Goal: Task Accomplishment & Management: Complete application form

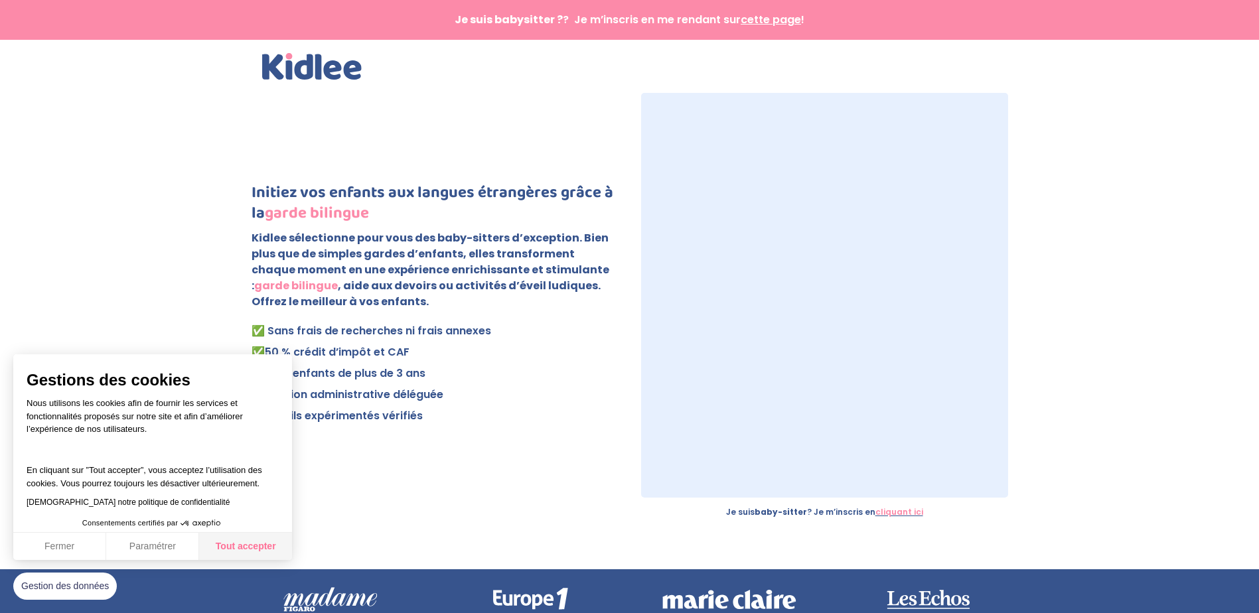
click at [271, 549] on button "Tout accepter" at bounding box center [245, 547] width 93 height 28
checkbox input "true"
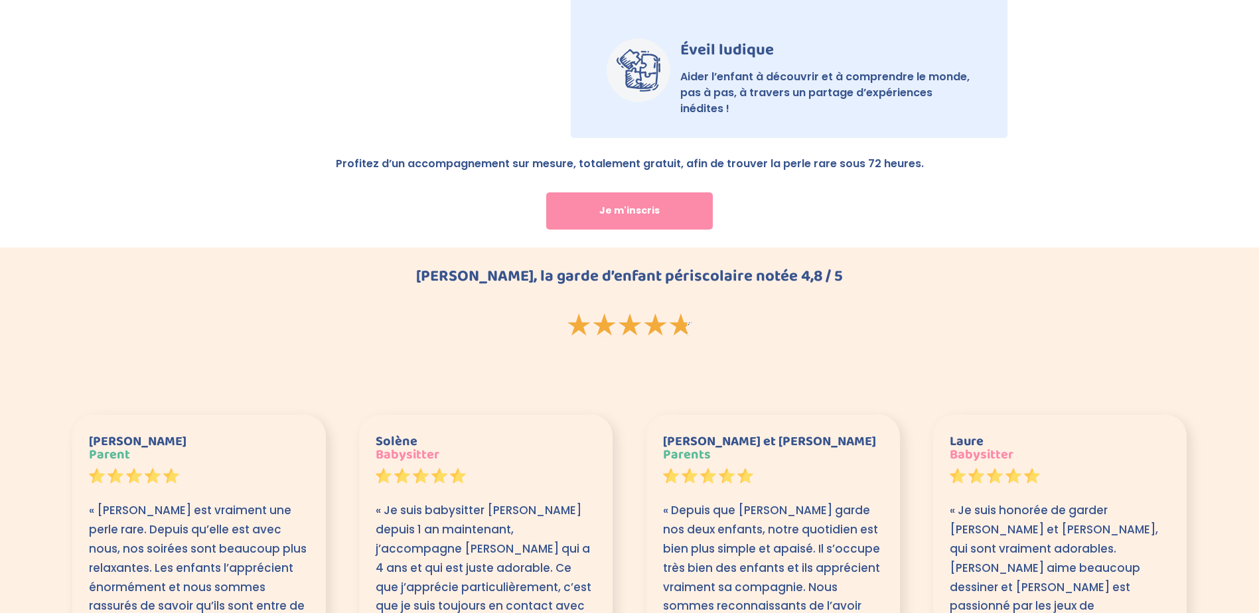
scroll to position [1527, 0]
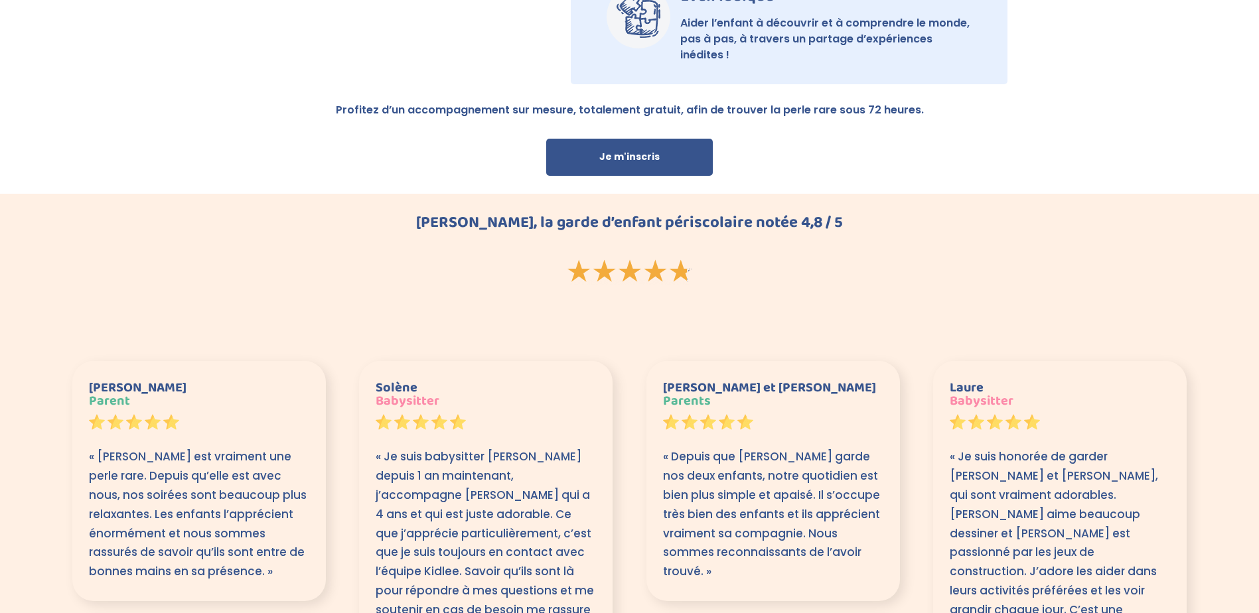
click at [605, 149] on link "Je m'inscris" at bounding box center [629, 157] width 167 height 37
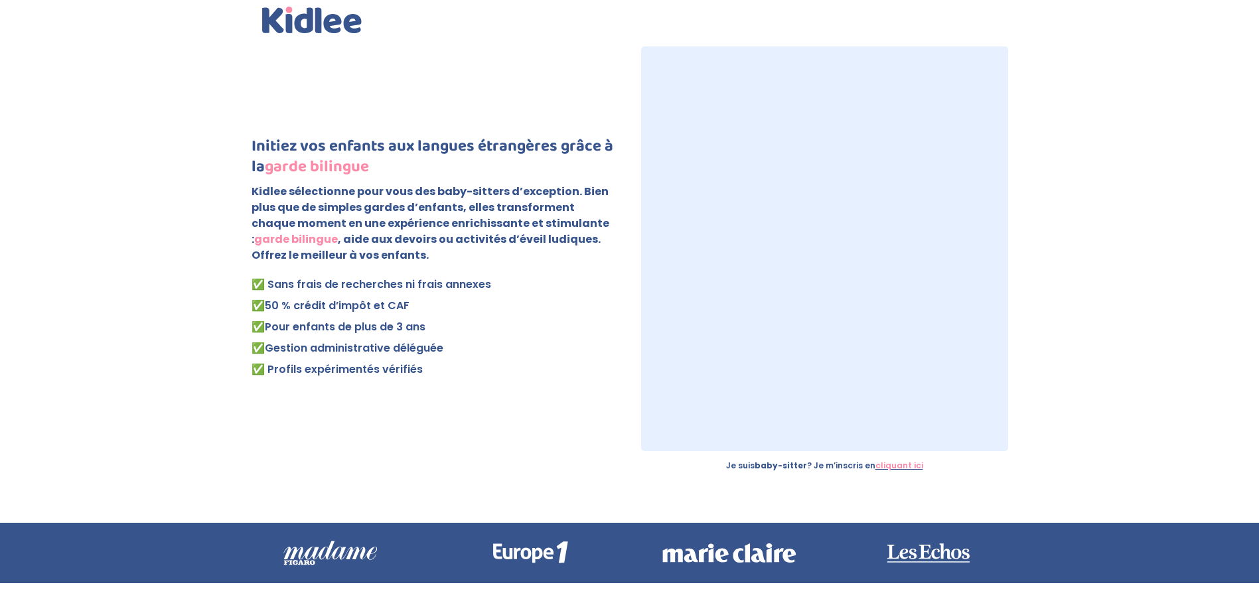
scroll to position [0, 0]
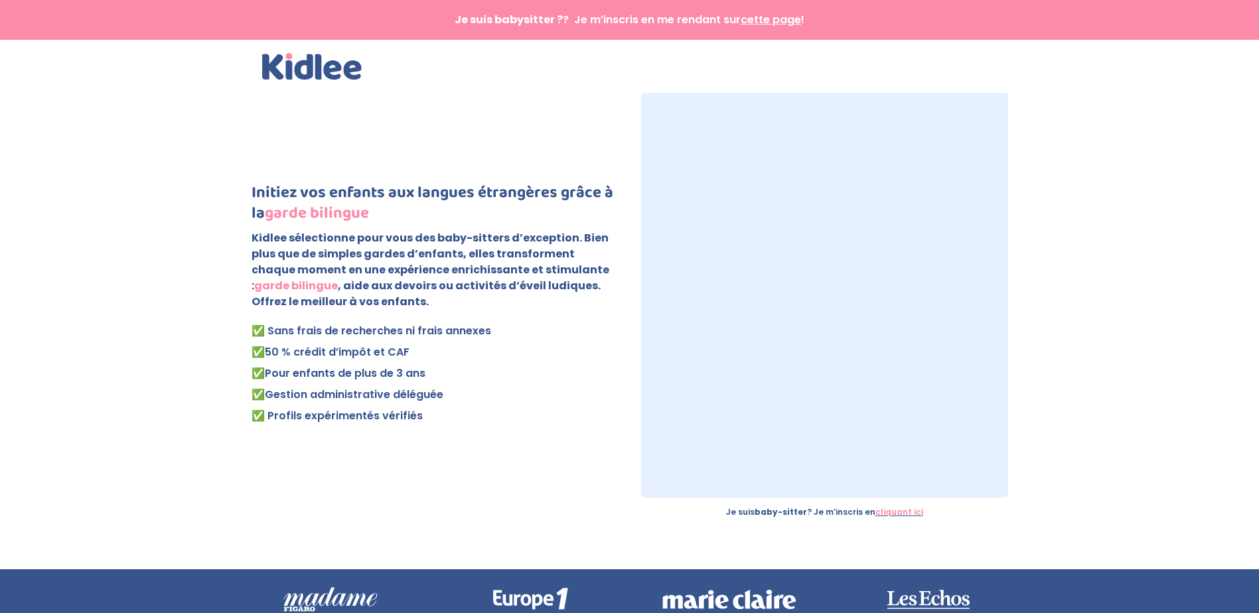
click at [324, 68] on img at bounding box center [312, 66] width 100 height 27
click at [320, 72] on img at bounding box center [312, 66] width 100 height 27
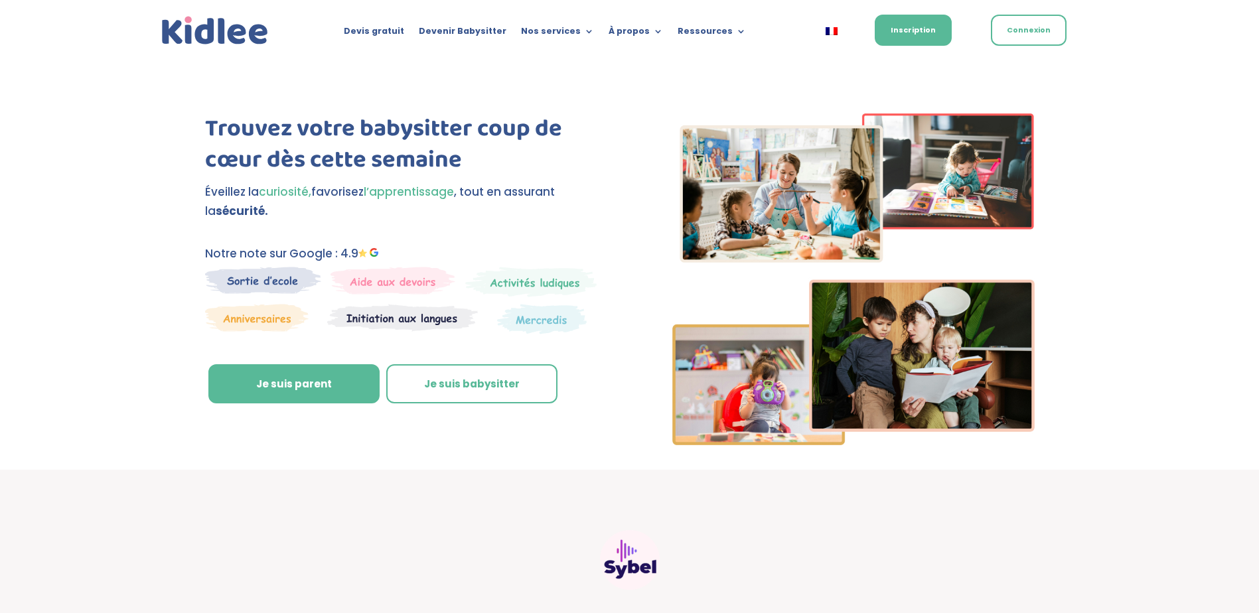
click at [1020, 33] on link "Connexion" at bounding box center [1029, 30] width 76 height 31
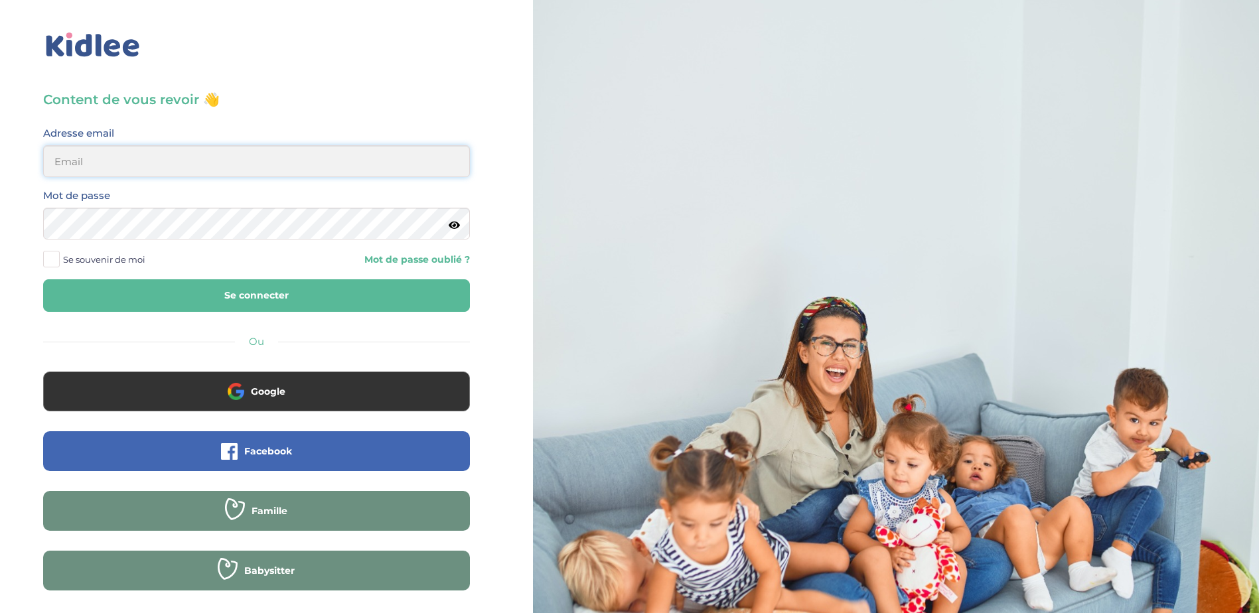
click at [143, 163] on input "email" at bounding box center [256, 161] width 427 height 32
type input "[PERSON_NAME][EMAIL_ADDRESS][PERSON_NAME][DOMAIN_NAME]"
click at [43, 279] on button "Se connecter" at bounding box center [256, 295] width 427 height 33
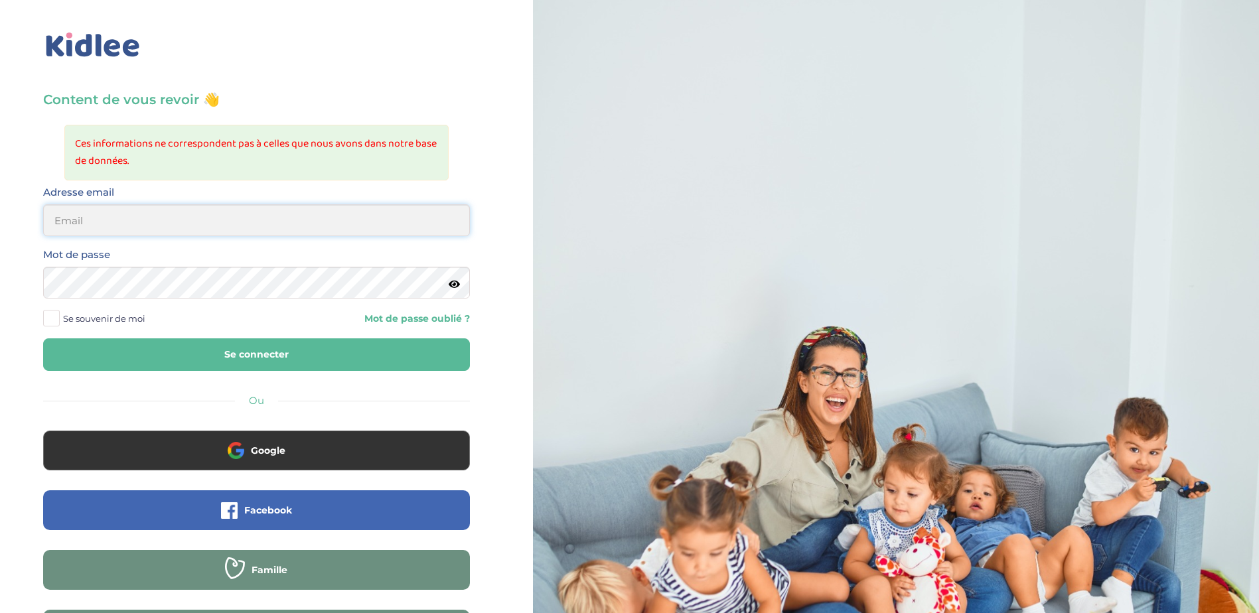
click at [114, 227] on input "email" at bounding box center [256, 220] width 427 height 32
type input "stasa.bolbol@gmail.com"
click at [43, 339] on button "Se connecter" at bounding box center [256, 355] width 427 height 33
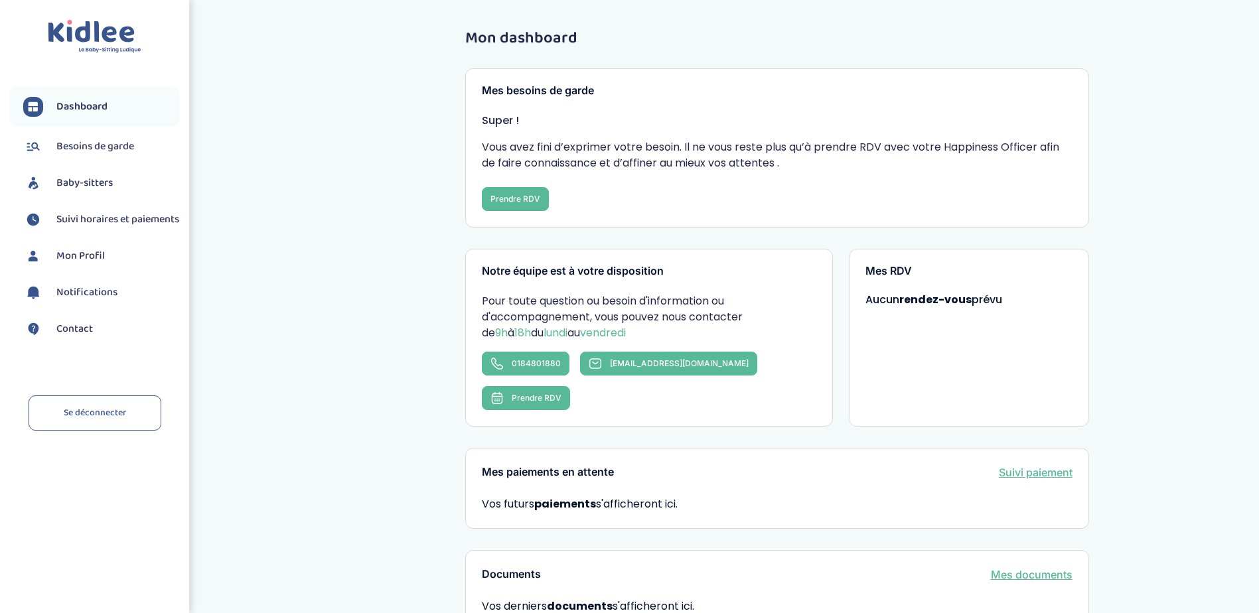
click at [110, 150] on span "Besoins de garde" at bounding box center [95, 147] width 78 height 16
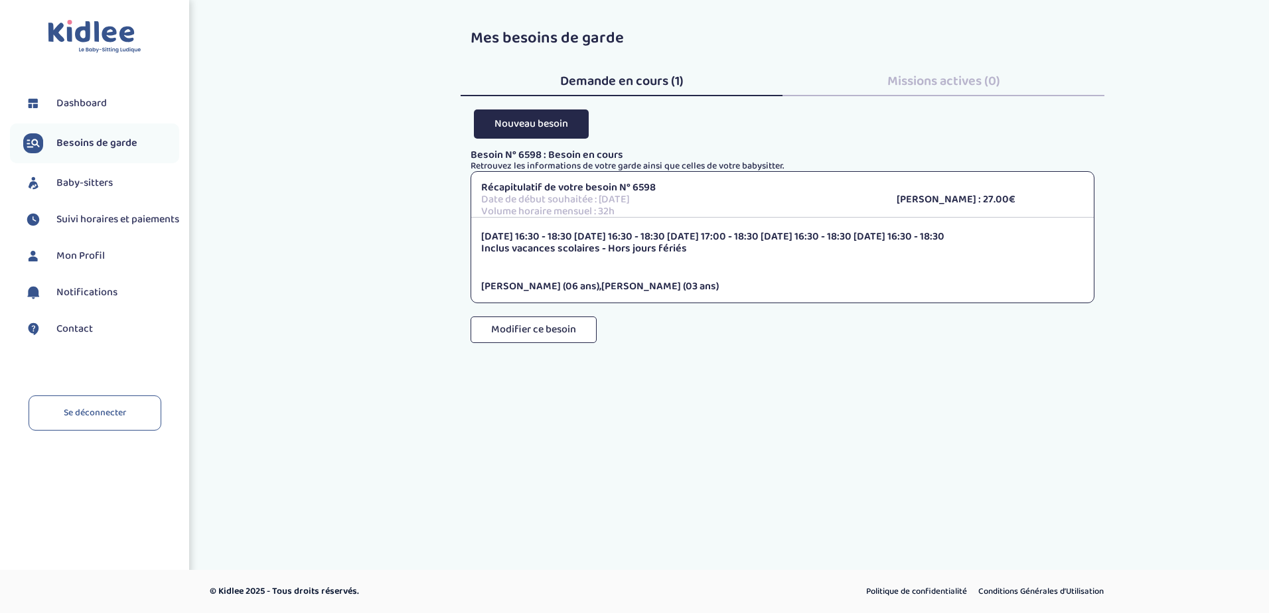
drag, startPoint x: 478, startPoint y: 188, endPoint x: 492, endPoint y: 187, distance: 14.0
click at [492, 187] on div "Récapitulatif de votre besoin N° 6598 Date de début souhaitée : [DATE] Volume h…" at bounding box center [678, 199] width 415 height 35
drag, startPoint x: 492, startPoint y: 187, endPoint x: 467, endPoint y: 151, distance: 43.5
click at [469, 157] on div "Besoin N° 6598 : Besoin en cours Retrouvez les informations de votre garde ains…" at bounding box center [783, 259] width 644 height 220
drag, startPoint x: 466, startPoint y: 149, endPoint x: 772, endPoint y: 171, distance: 306.8
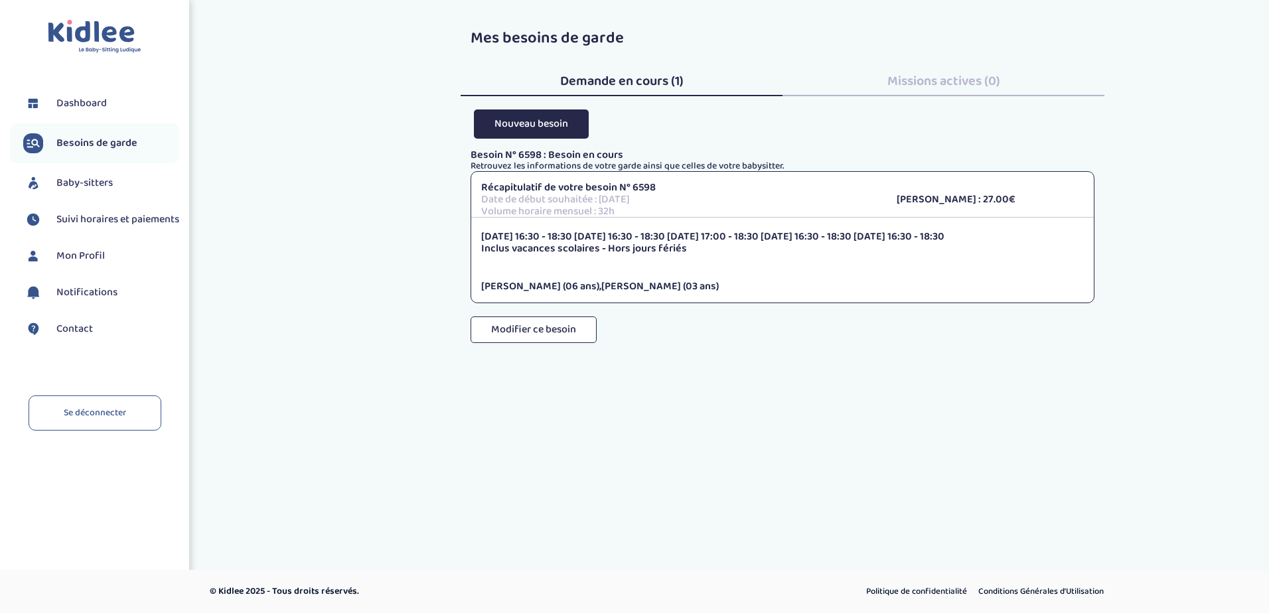
click at [772, 171] on div "Mes besoins de garde Demande en cours (1) Missions actives (0) Nouveau besoin B…" at bounding box center [783, 191] width 664 height 343
click at [547, 317] on button "Modifier ce besoin" at bounding box center [534, 330] width 126 height 27
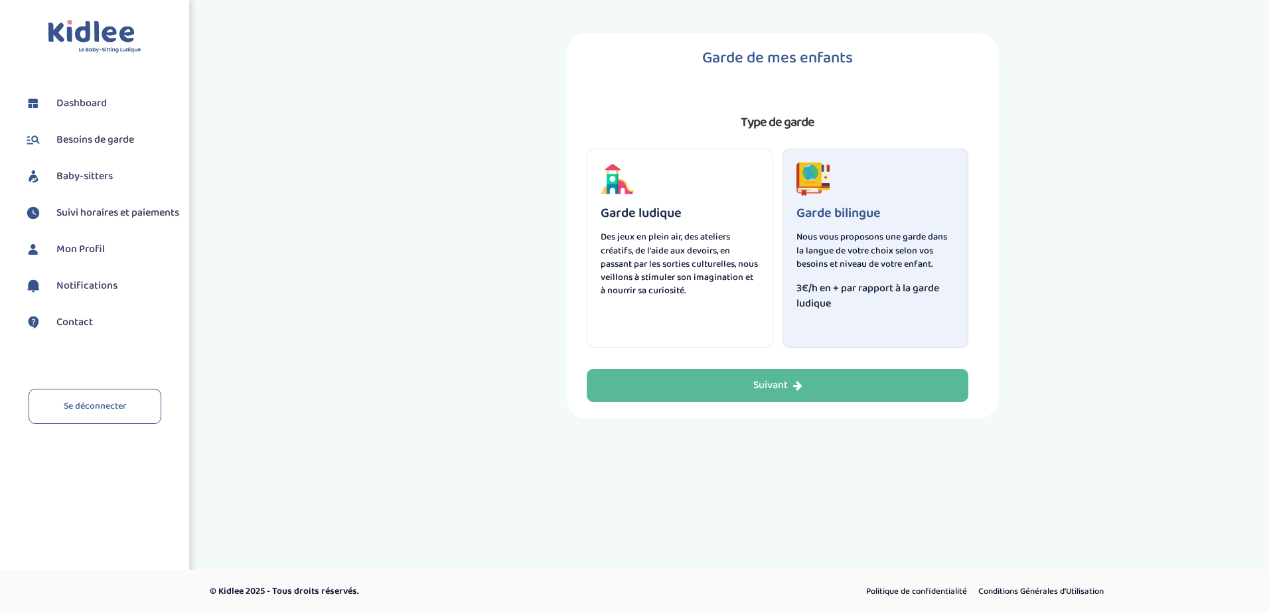
select select "3"
click at [830, 254] on p "Nous vous proposons une garde dans la langue de votre choix selon vos besoins e…" at bounding box center [876, 250] width 159 height 40
click at [829, 386] on button "Suivant" at bounding box center [778, 385] width 382 height 33
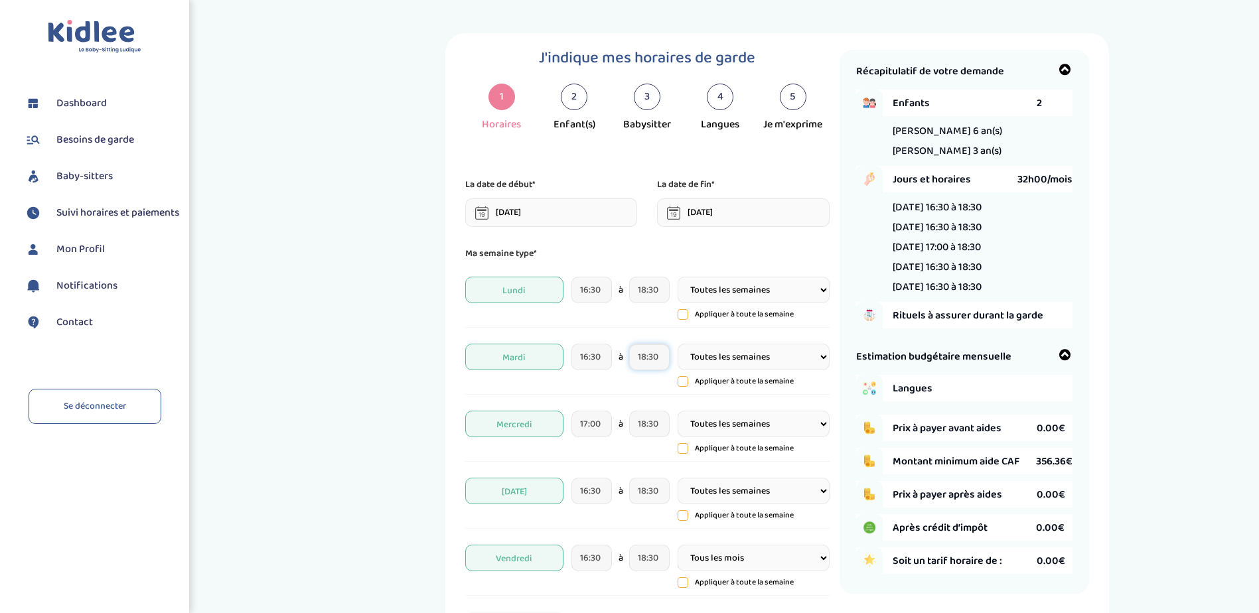
click at [651, 361] on input "18:30" at bounding box center [649, 357] width 40 height 27
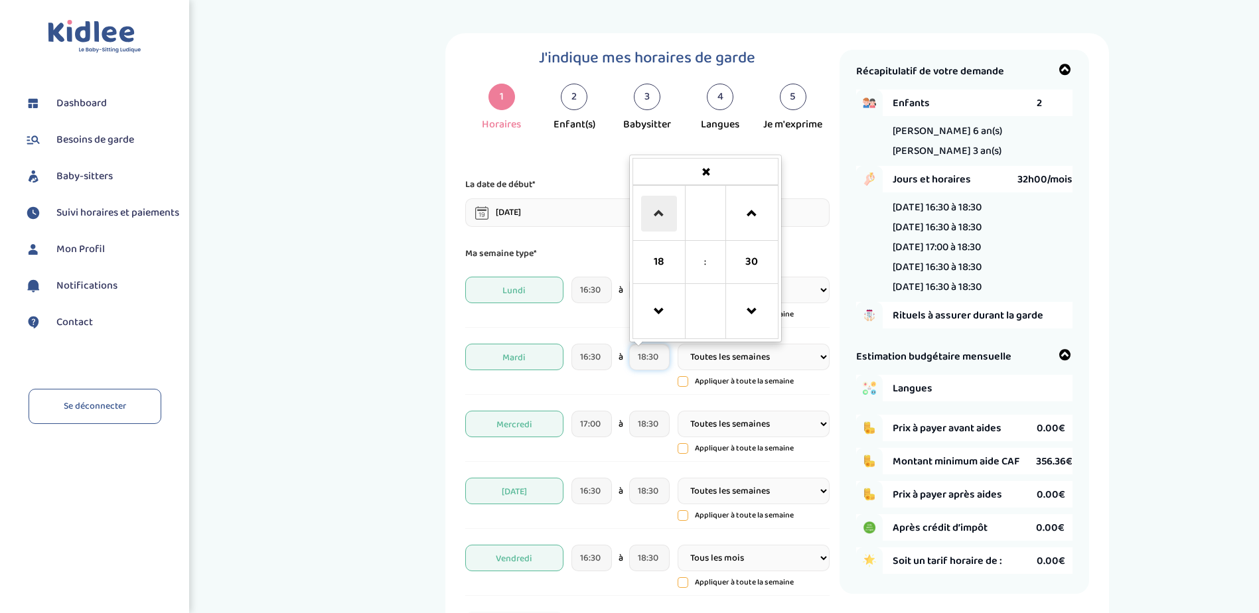
click at [660, 208] on span at bounding box center [659, 214] width 36 height 36
click at [755, 315] on span at bounding box center [752, 312] width 36 height 36
type input "19:00"
click at [403, 357] on div "J'indique mes horaires de garde 1 Horaires 2 Enfant(s) 3 Babysitter 4 Langues 5…" at bounding box center [777, 555] width 945 height 1044
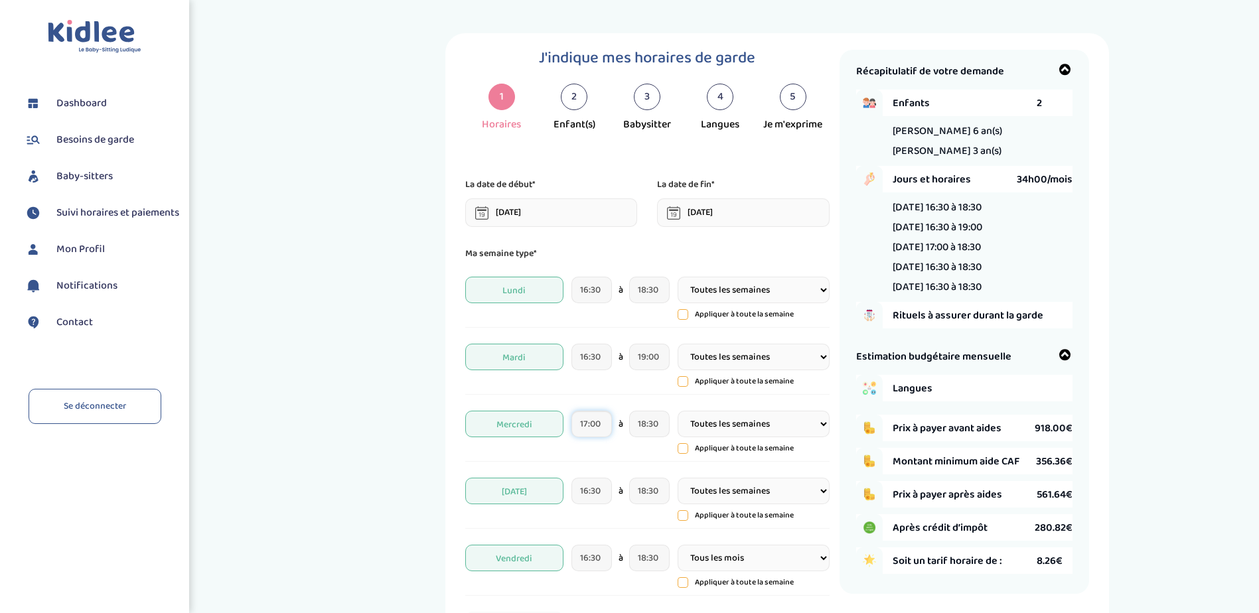
click at [592, 423] on input "17:00" at bounding box center [592, 424] width 40 height 27
click at [701, 281] on span at bounding box center [694, 281] width 36 height 36
click at [700, 284] on span at bounding box center [694, 281] width 36 height 36
type input "17:30"
click at [348, 348] on div "J'indique mes horaires de garde 1 Horaires 2 Enfant(s) 3 Babysitter 4 Langues 5…" at bounding box center [777, 555] width 945 height 1044
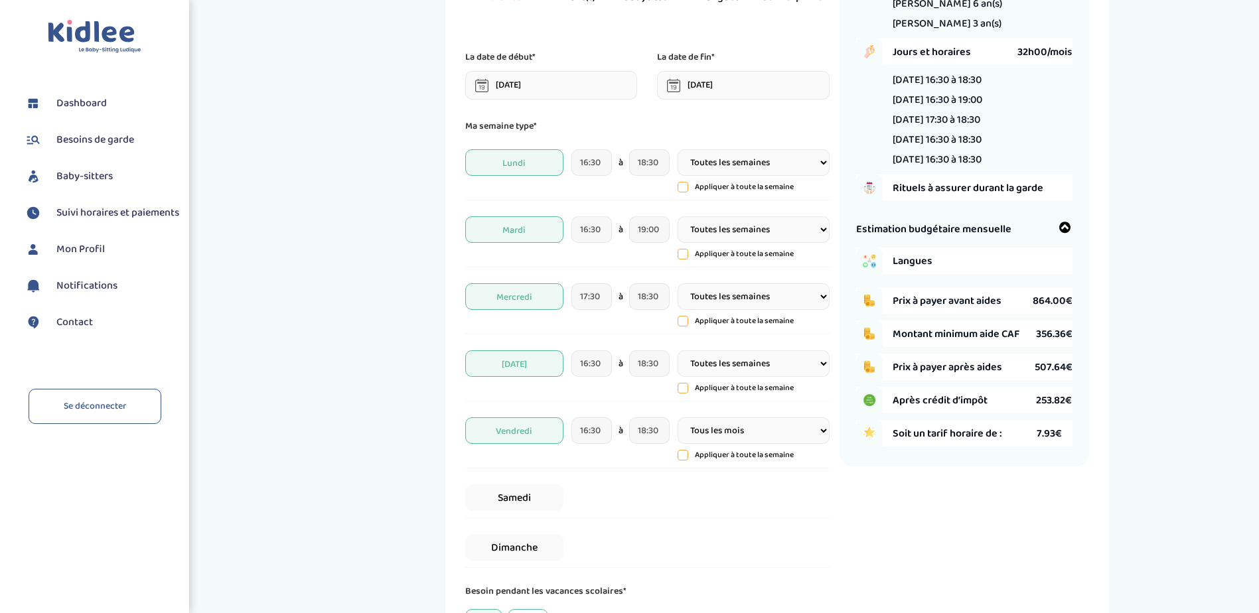
scroll to position [133, 0]
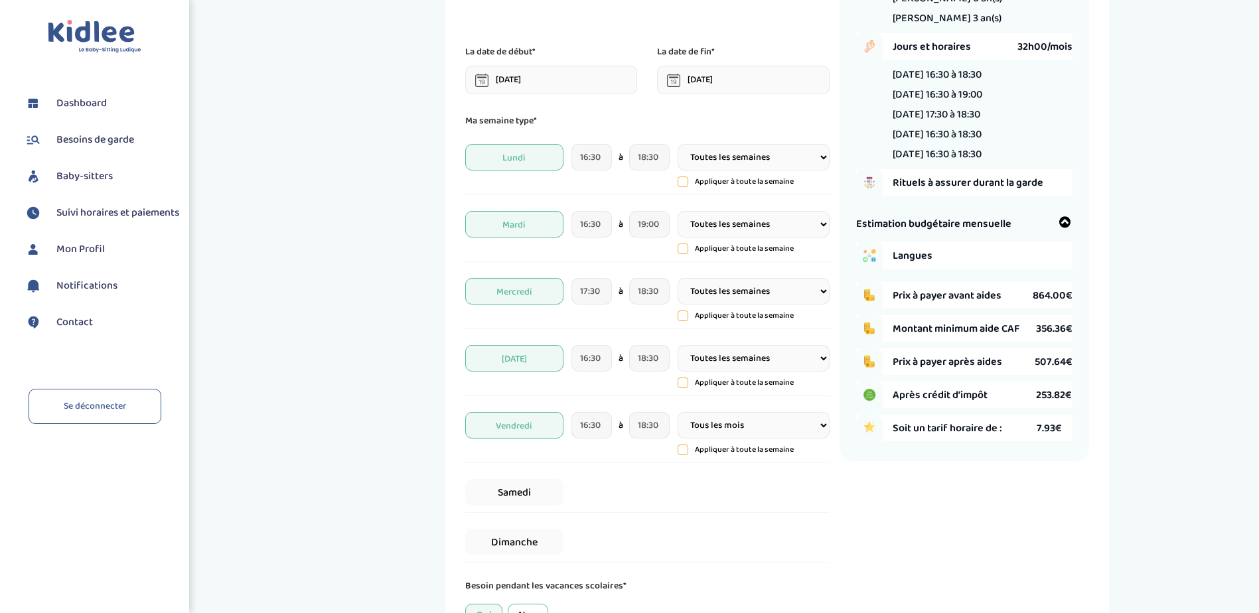
click at [534, 425] on span "Vendredi" at bounding box center [514, 425] width 98 height 27
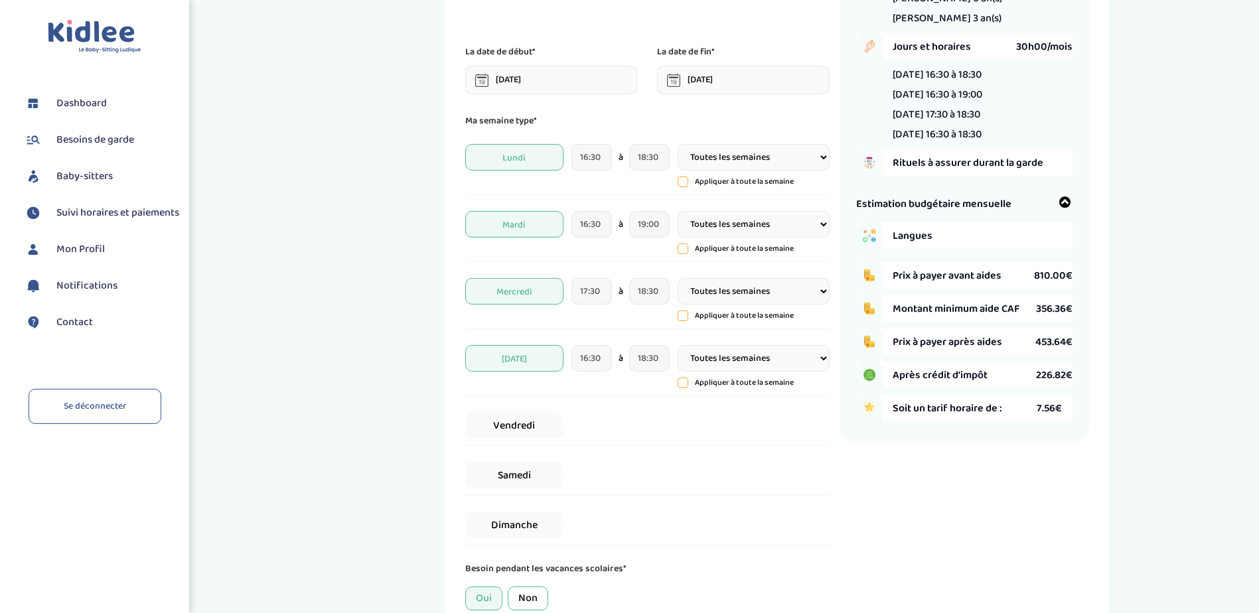
click at [421, 380] on div "J'indique mes horaires de garde 1 Horaires 2 Enfant(s) 3 Babysitter 4 Langues 5…" at bounding box center [777, 413] width 945 height 1027
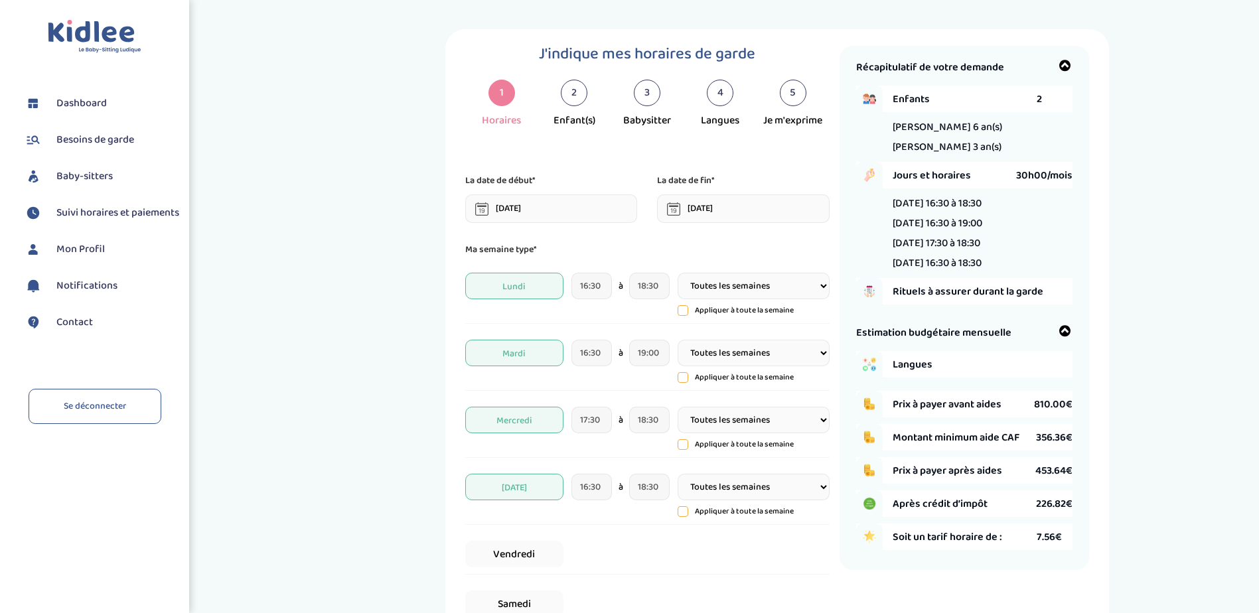
scroll to position [0, 0]
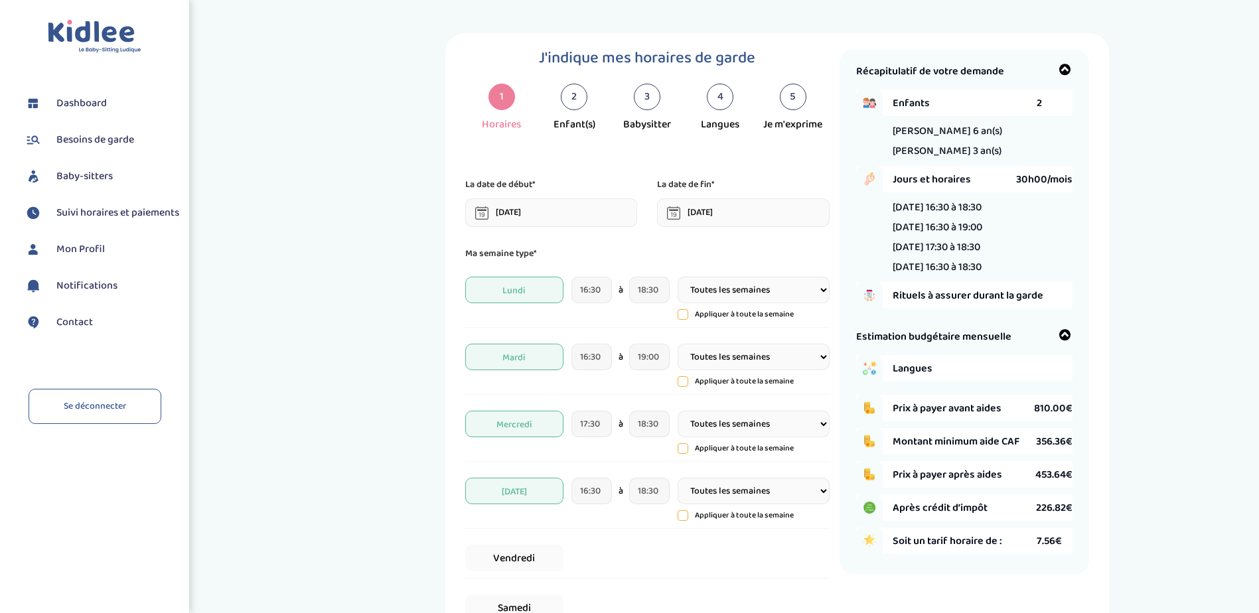
click at [540, 219] on input "07-09-2025" at bounding box center [551, 212] width 173 height 29
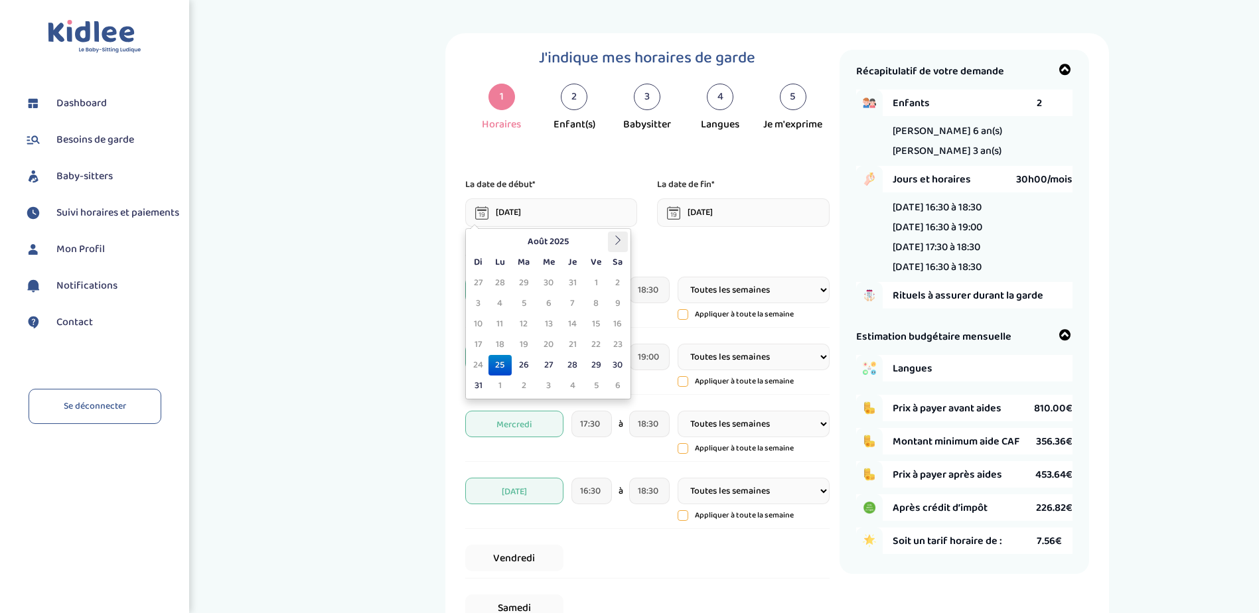
click at [613, 240] on icon at bounding box center [617, 240] width 9 height 9
click at [495, 303] on td "8" at bounding box center [500, 303] width 23 height 21
type input "08-09-2025"
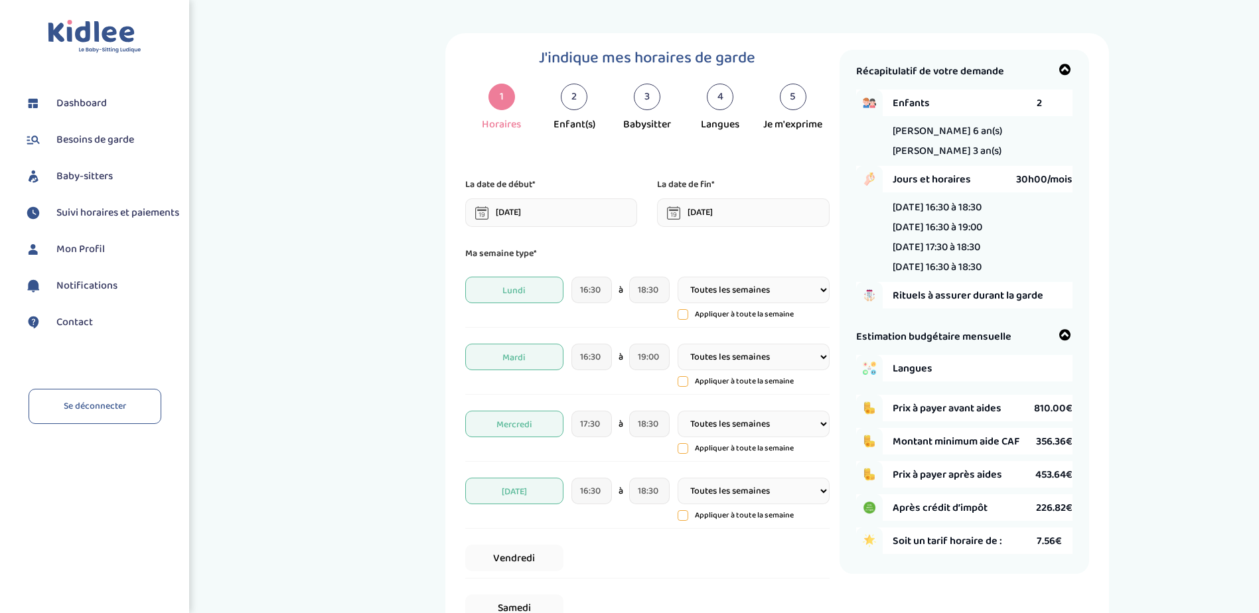
click at [427, 300] on div "J'indique mes horaires de garde 1 Horaires 2 Enfant(s) 3 Babysitter 4 Langues 5…" at bounding box center [777, 546] width 945 height 1027
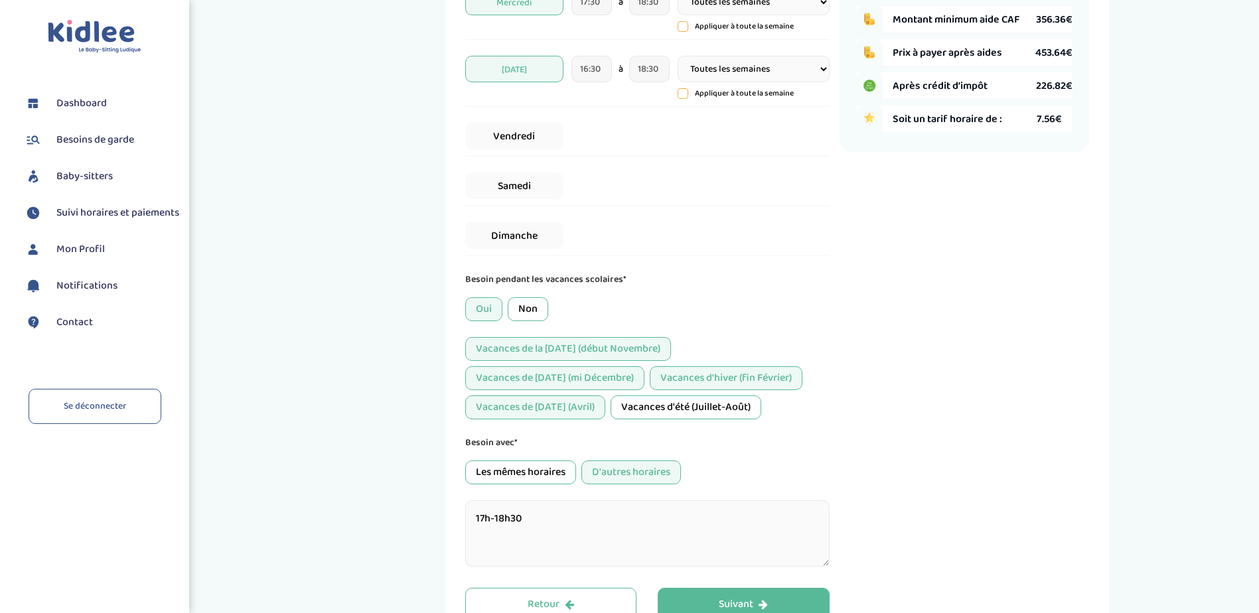
scroll to position [465, 0]
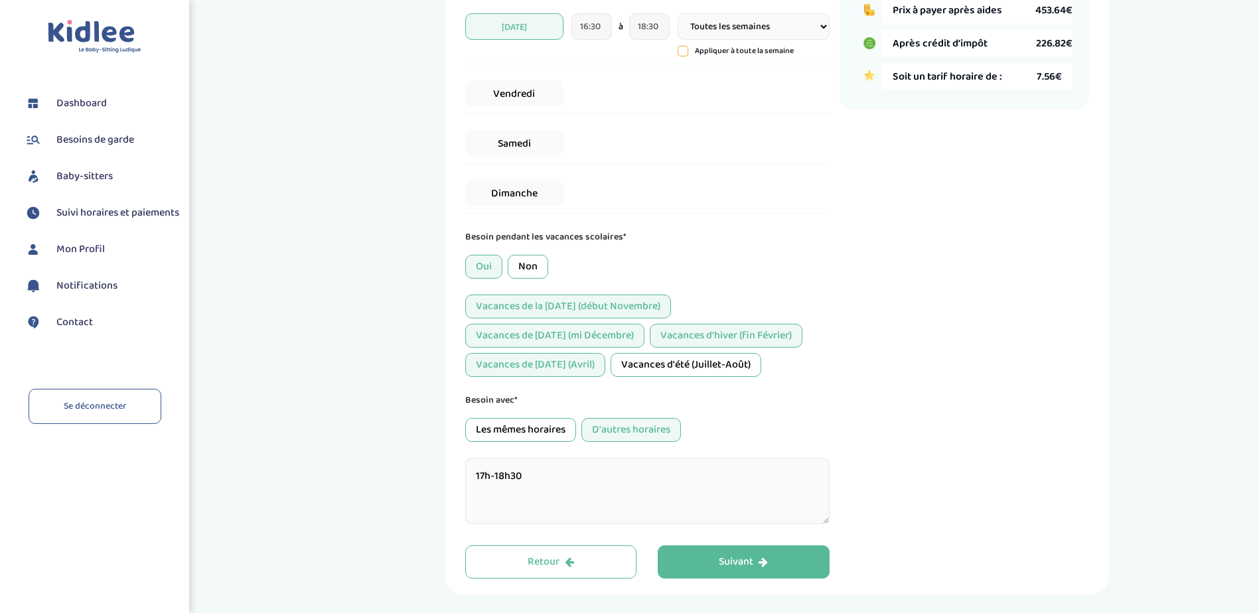
click at [628, 429] on div "D'autres horaires" at bounding box center [631, 430] width 100 height 24
click at [709, 559] on button "Suivant" at bounding box center [744, 562] width 172 height 33
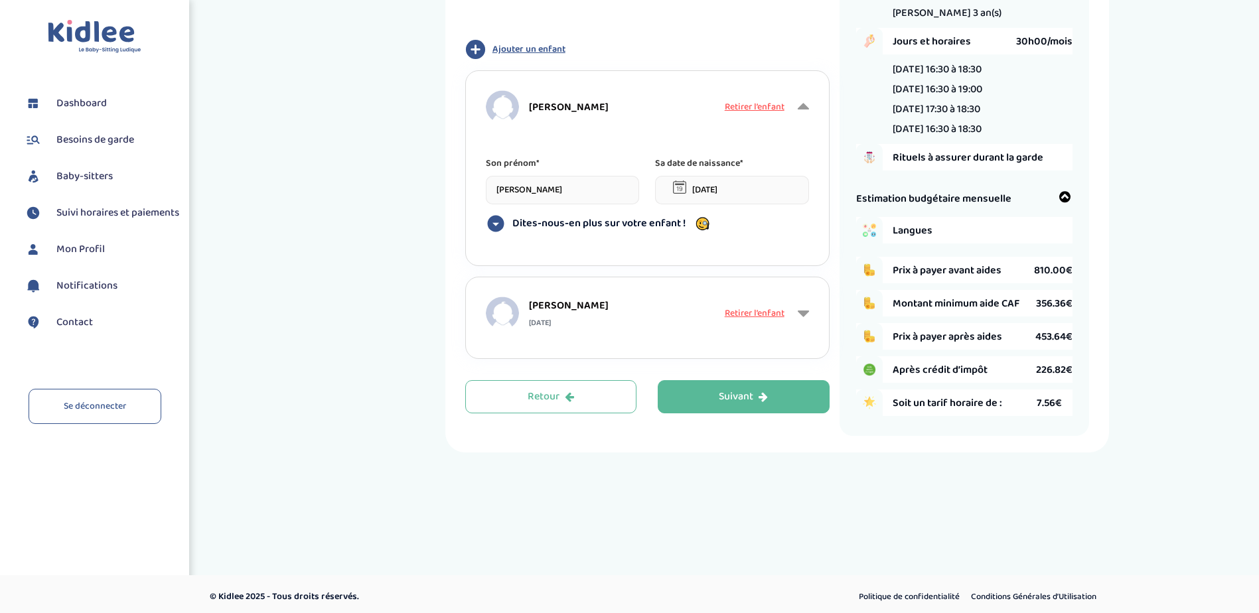
scroll to position [50, 0]
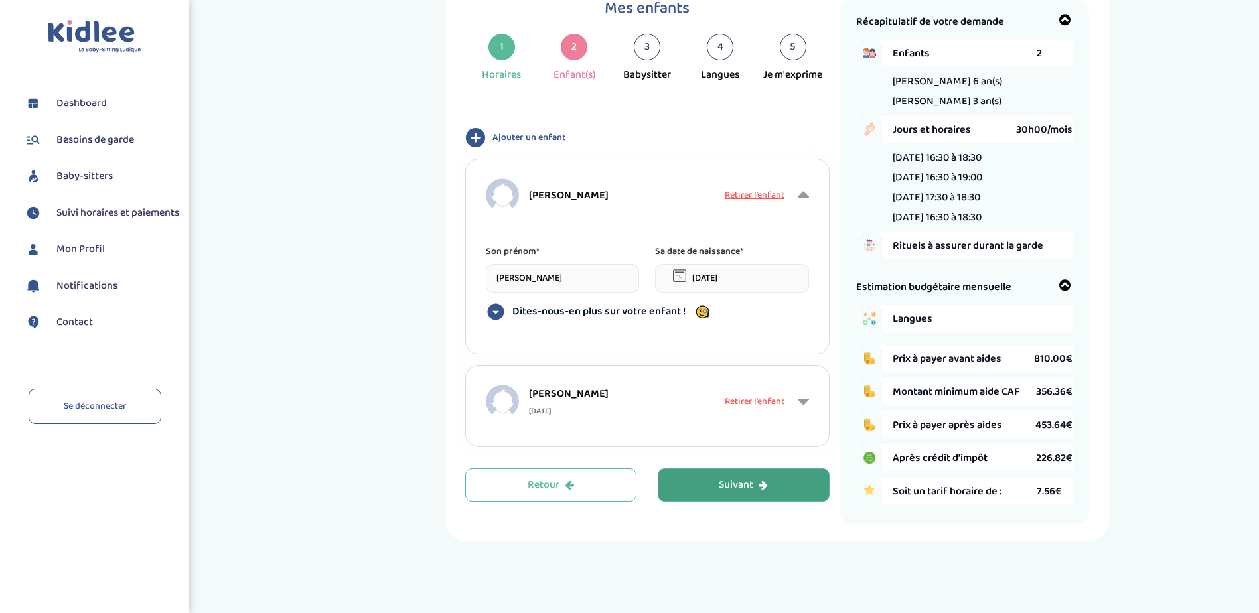
click at [739, 487] on div "Suivant" at bounding box center [743, 485] width 49 height 15
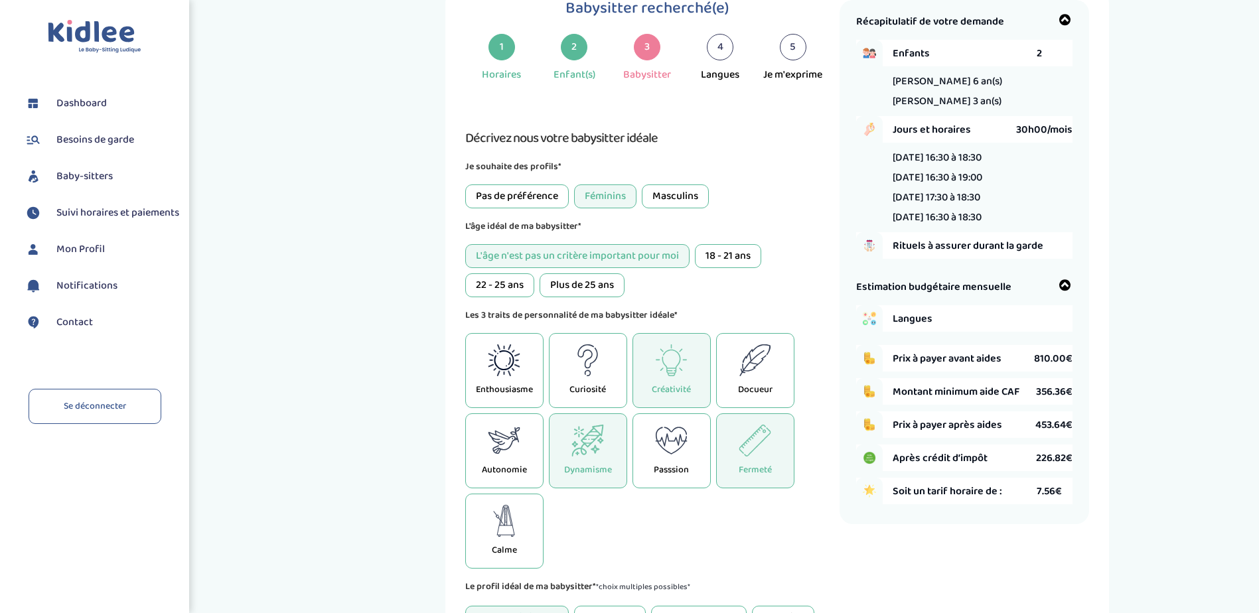
click at [724, 258] on div "18 - 21 ans" at bounding box center [728, 256] width 66 height 24
click at [540, 261] on div "L'âge n'est pas un critère important pour moi" at bounding box center [577, 256] width 224 height 24
click at [706, 294] on div "L'âge n'est pas un critère important pour moi 18 - 21 ans 22 - 25 ans Plus de 2…" at bounding box center [647, 270] width 364 height 53
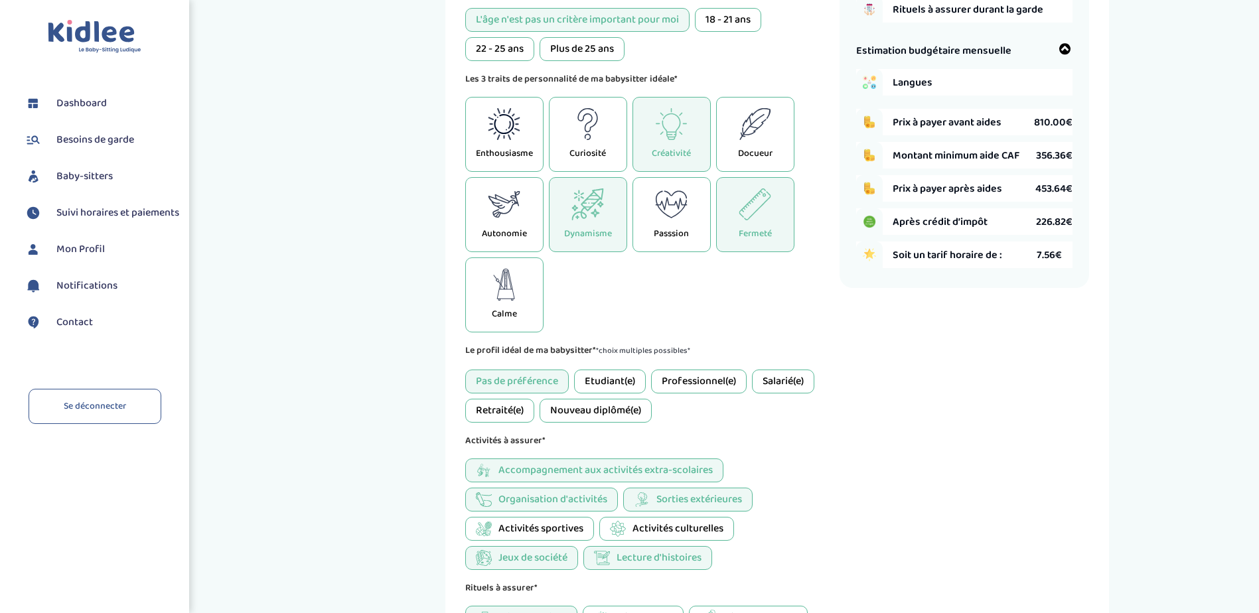
scroll to position [315, 0]
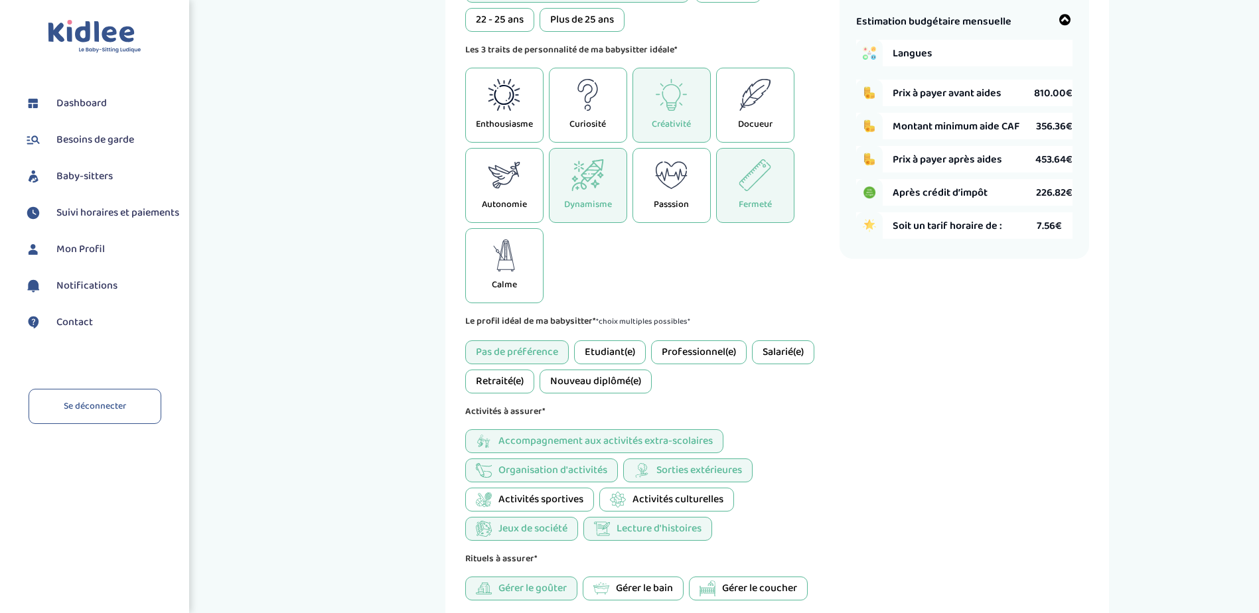
click at [604, 354] on div "Etudiant(e)" at bounding box center [610, 353] width 72 height 24
click at [532, 348] on div "Pas de préférence" at bounding box center [517, 353] width 104 height 24
click at [612, 355] on div "Etudiant(e)" at bounding box center [610, 353] width 72 height 24
click at [622, 384] on div "Nouveau diplômé(e)" at bounding box center [596, 382] width 112 height 24
click at [698, 354] on div "Professionnel(e)" at bounding box center [699, 353] width 96 height 24
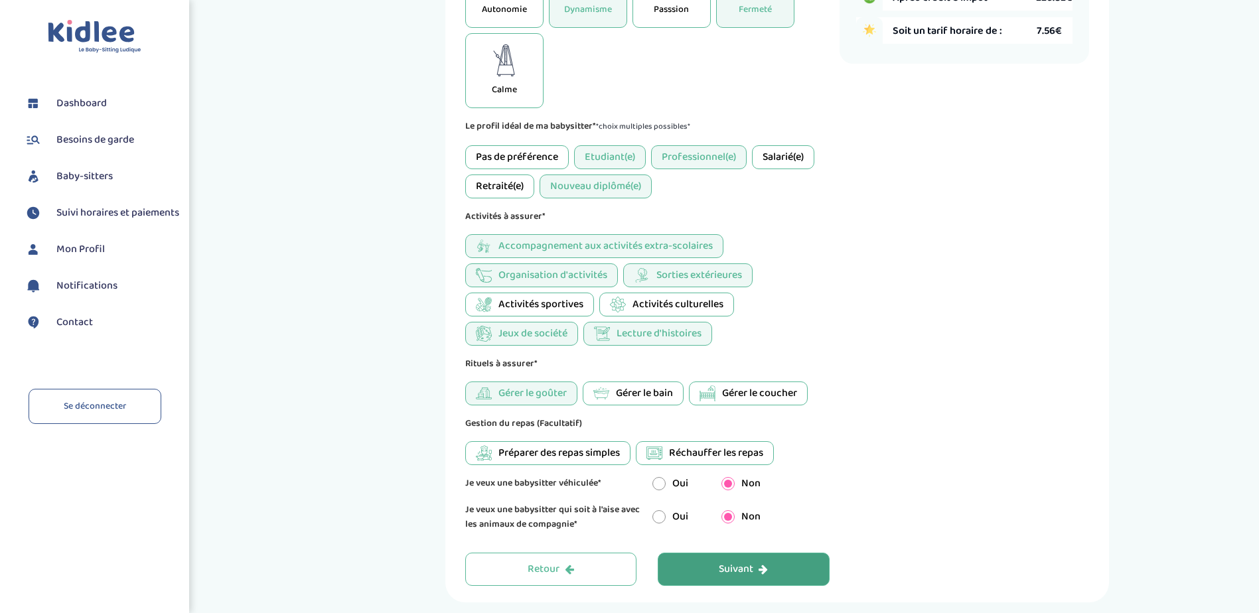
scroll to position [514, 0]
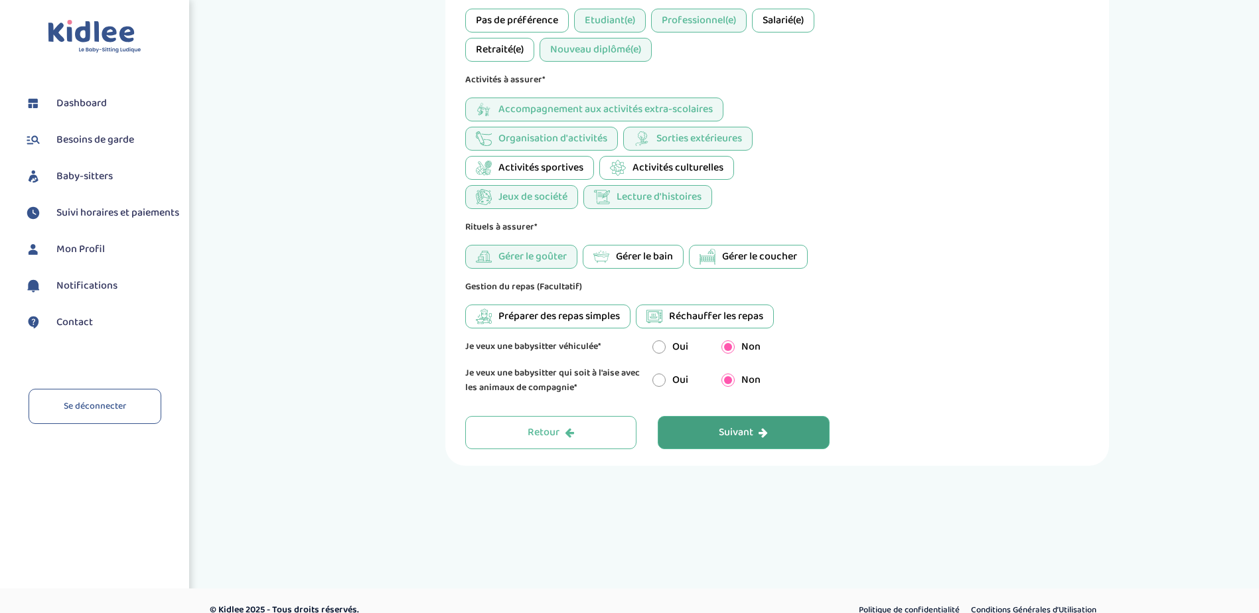
click at [753, 435] on div "Suivant" at bounding box center [743, 432] width 49 height 15
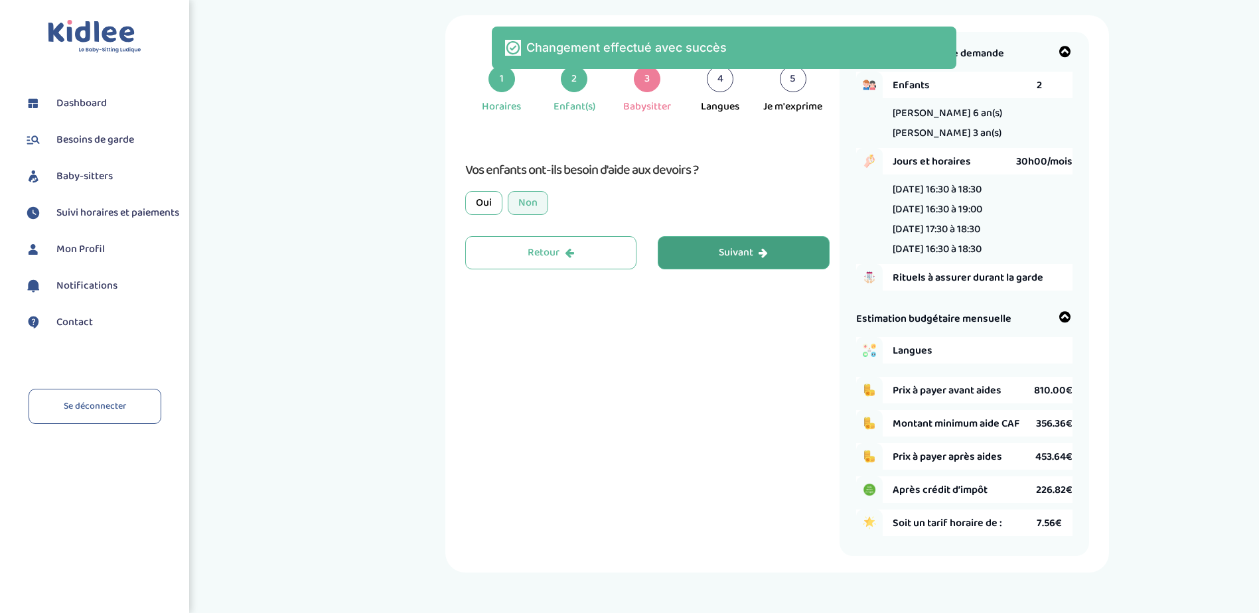
scroll to position [0, 0]
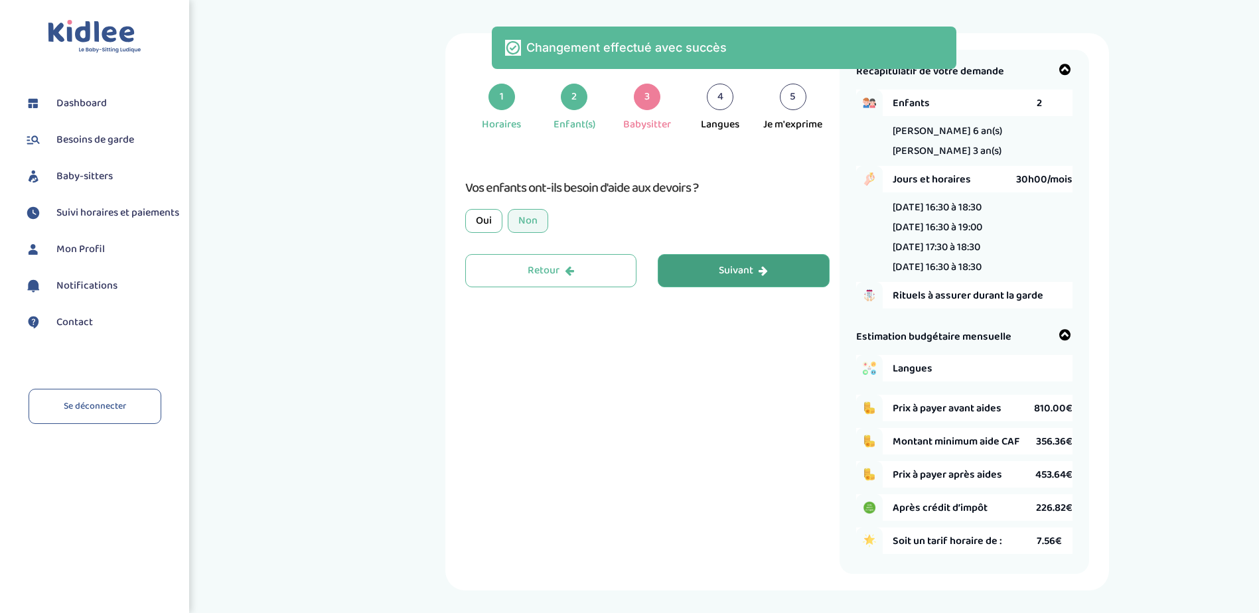
click at [728, 268] on div "Suivant" at bounding box center [743, 271] width 49 height 15
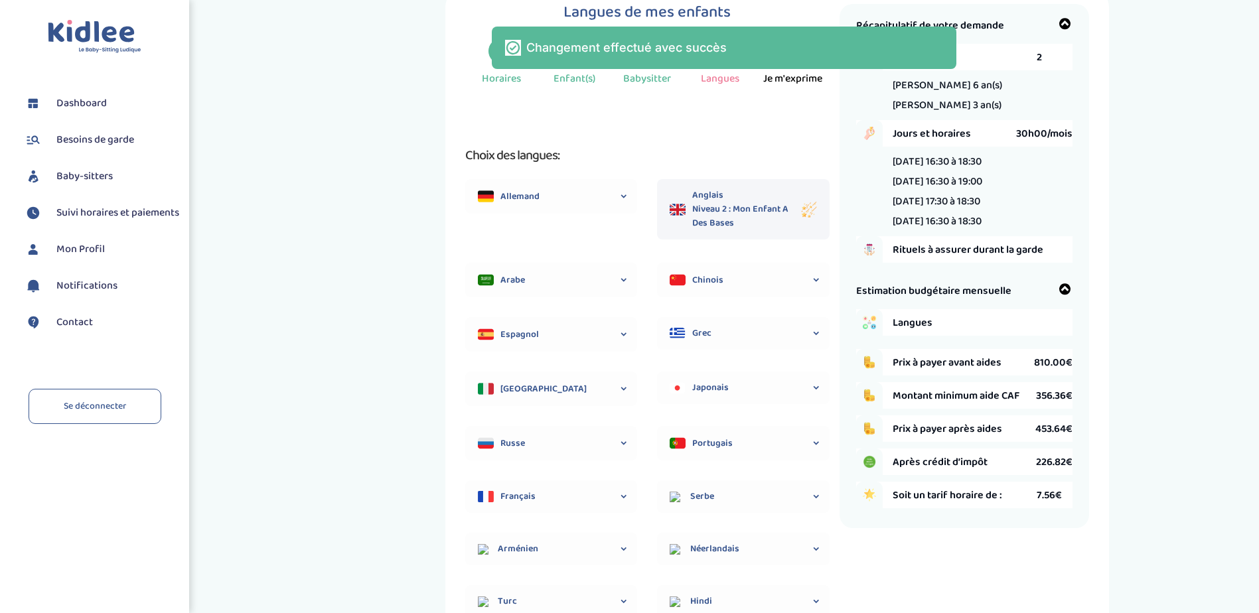
scroll to position [50, 0]
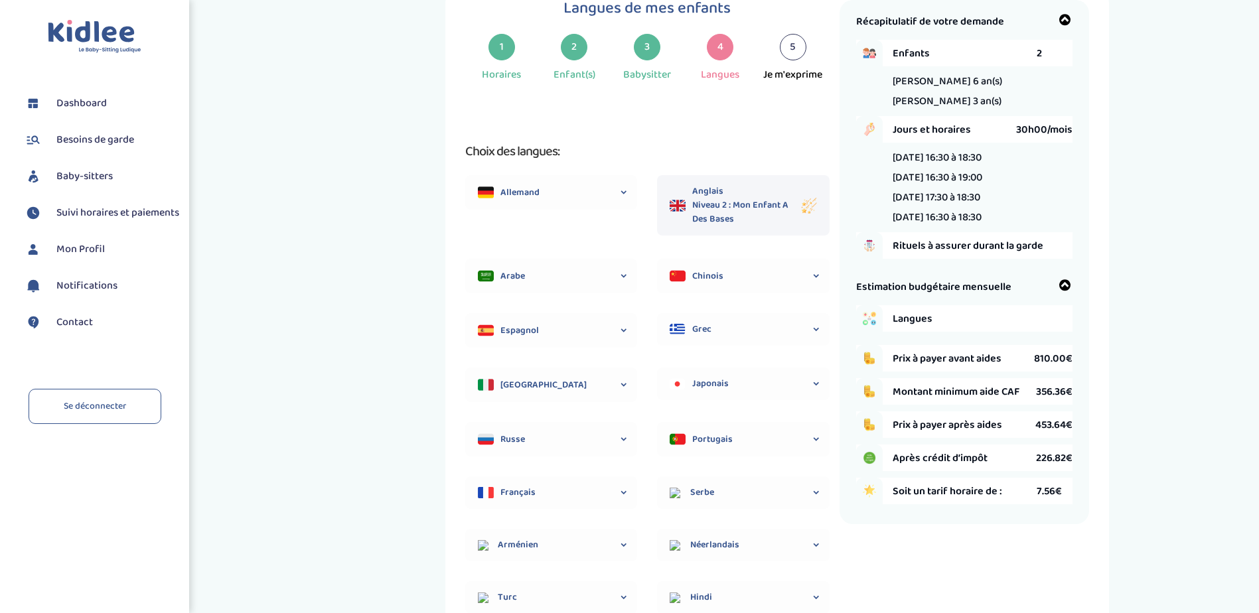
click at [623, 496] on icon at bounding box center [623, 493] width 13 height 33
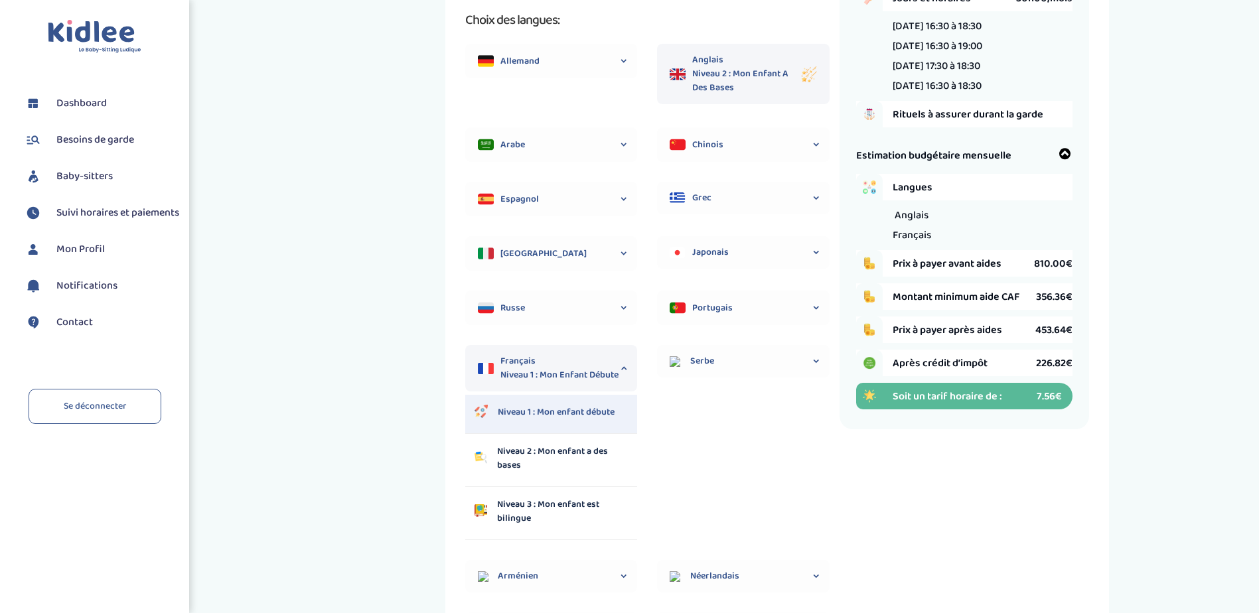
scroll to position [183, 0]
click at [583, 502] on p "Niveau 3 : Mon enfant est bilingue" at bounding box center [562, 511] width 131 height 28
select select "6"
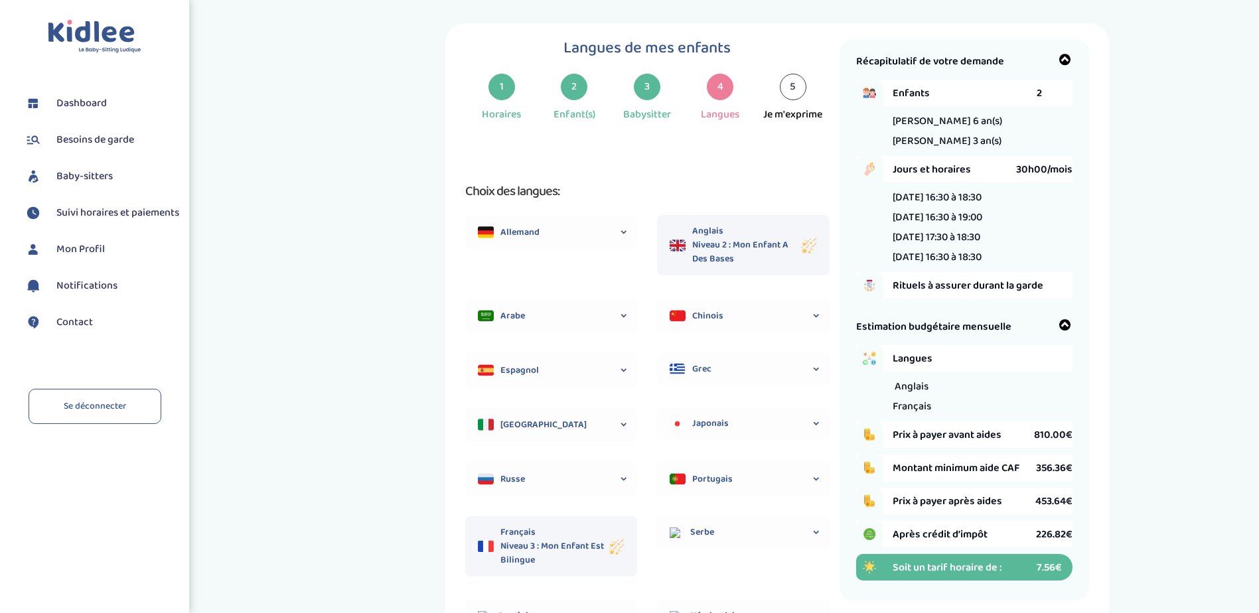
scroll to position [0, 0]
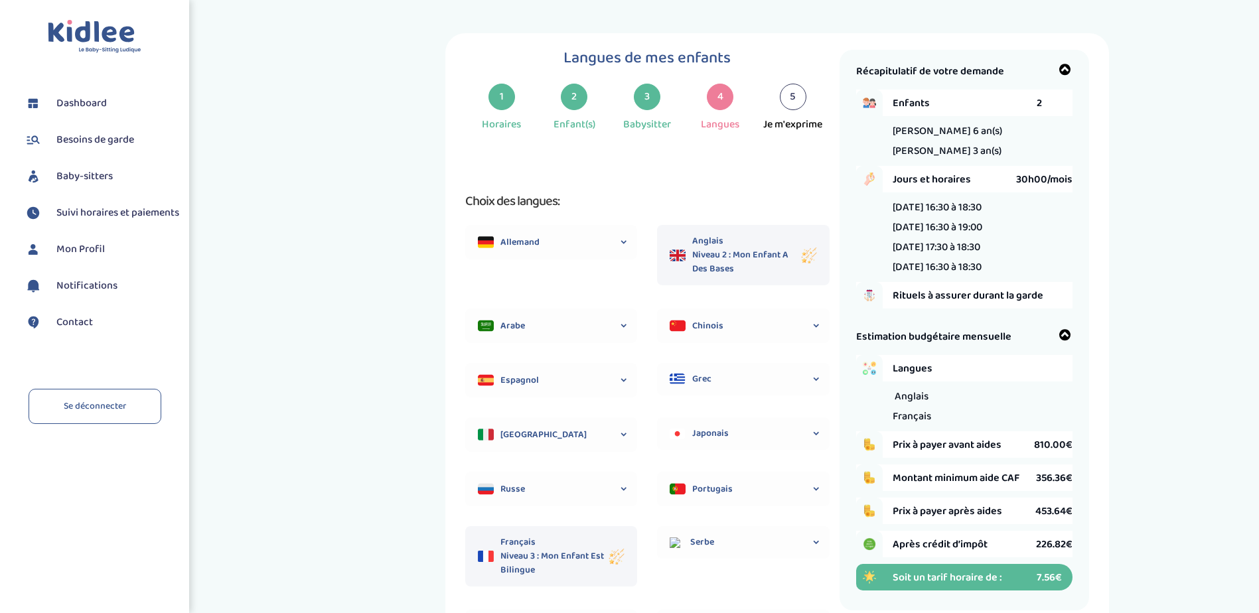
click at [577, 327] on span "Arabe" at bounding box center [562, 326] width 125 height 14
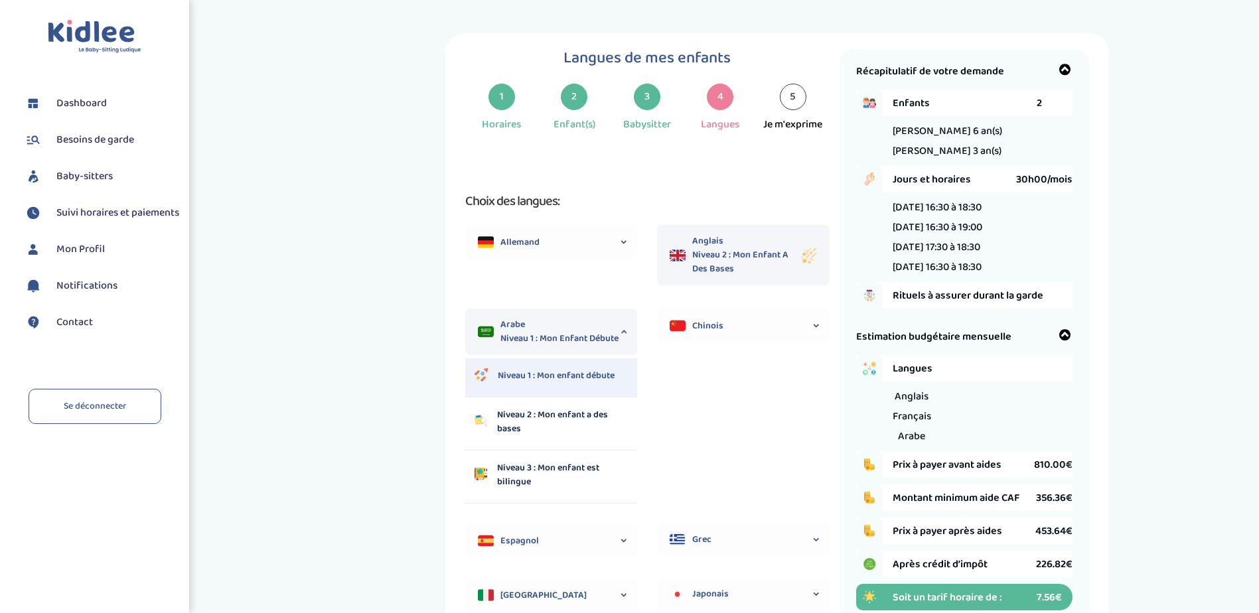
click at [575, 370] on p "Niveau 1 : Mon enfant débute" at bounding box center [556, 376] width 117 height 14
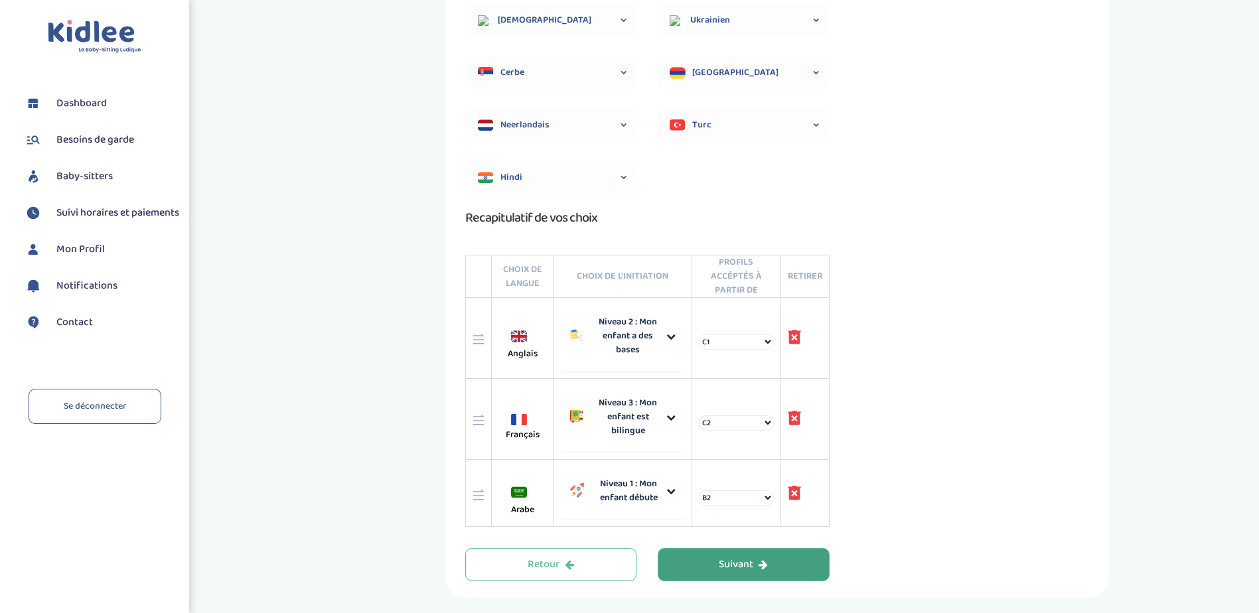
scroll to position [730, 0]
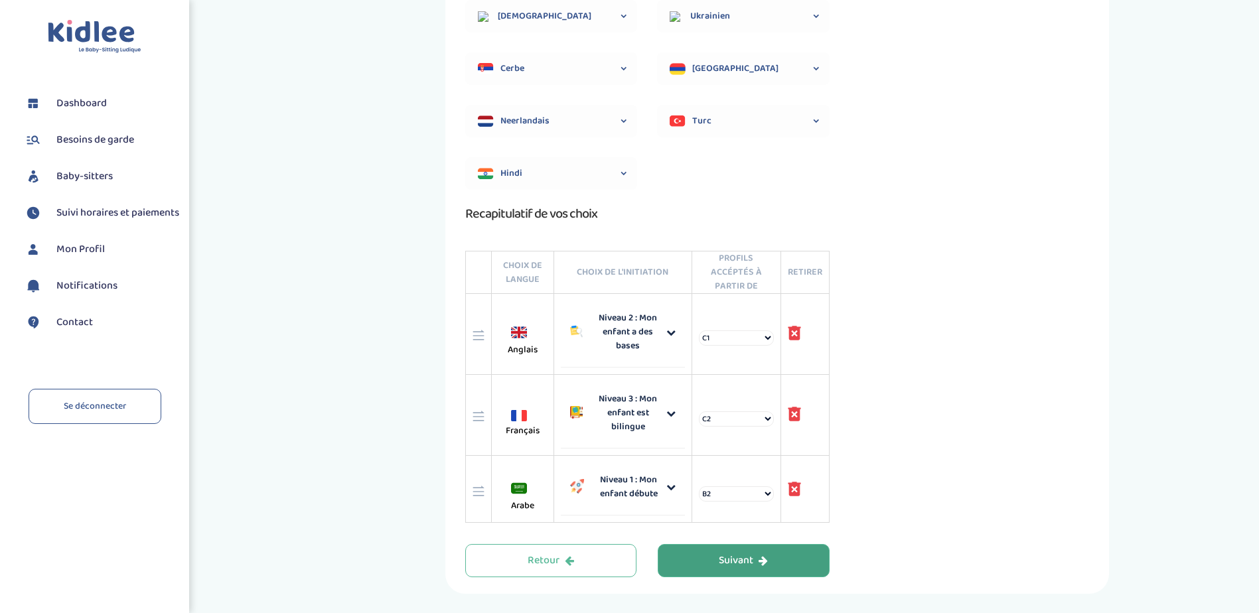
click at [751, 495] on select "B2 C1 C2 Langue maternelle" at bounding box center [736, 494] width 75 height 15
select select "3"
click at [700, 487] on select "B2 C1 C2 Langue maternelle" at bounding box center [736, 494] width 75 height 15
click at [760, 345] on select "C1 C2 Langue maternelle" at bounding box center [736, 338] width 75 height 15
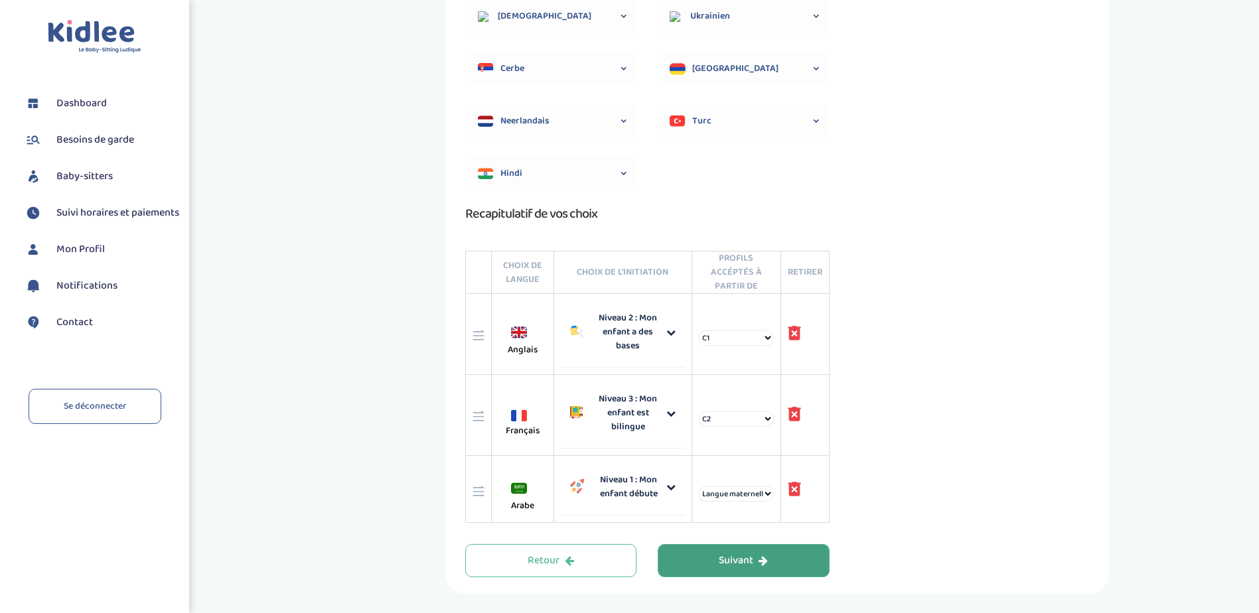
click at [766, 567] on div "Suivant" at bounding box center [743, 561] width 49 height 15
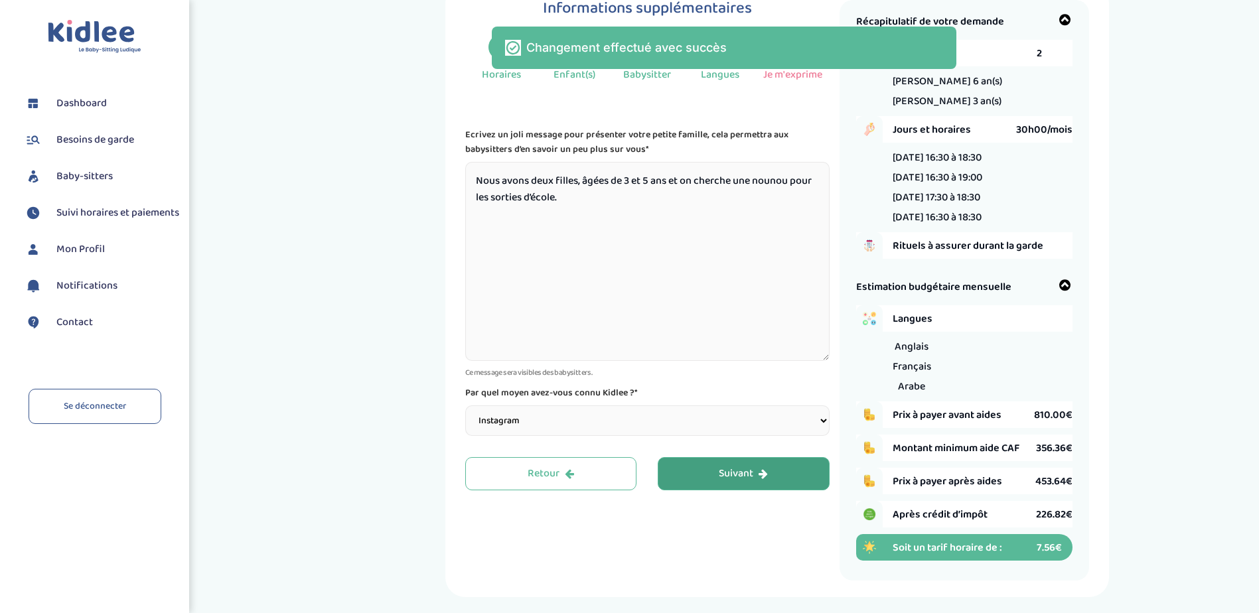
scroll to position [0, 0]
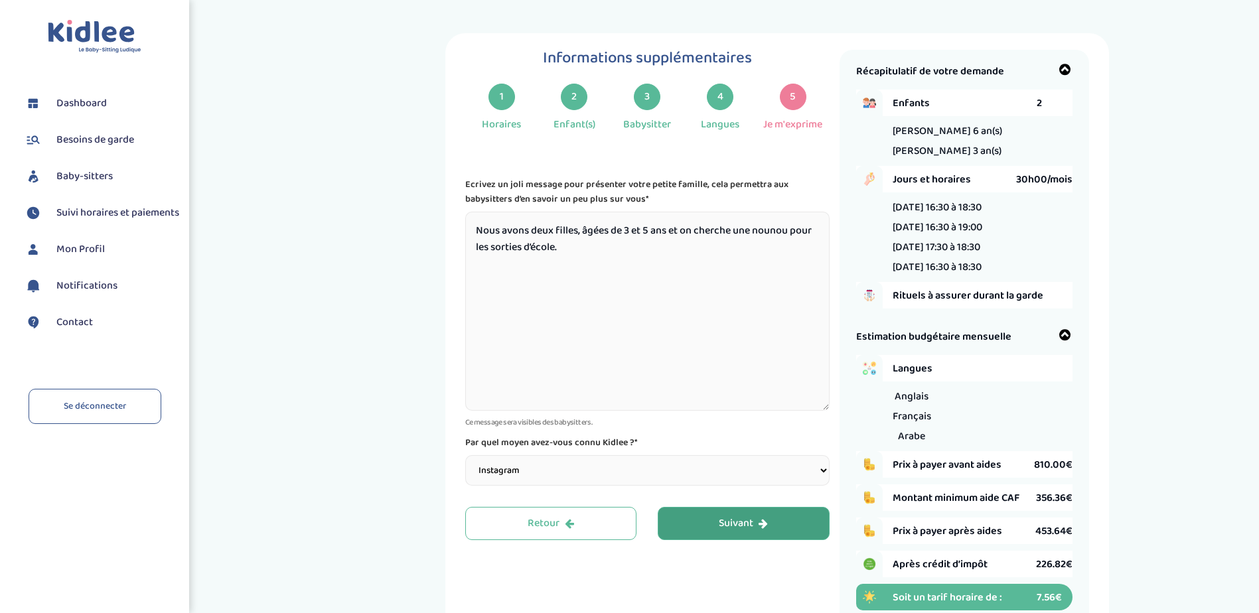
click at [735, 524] on div "Suivant" at bounding box center [743, 523] width 49 height 15
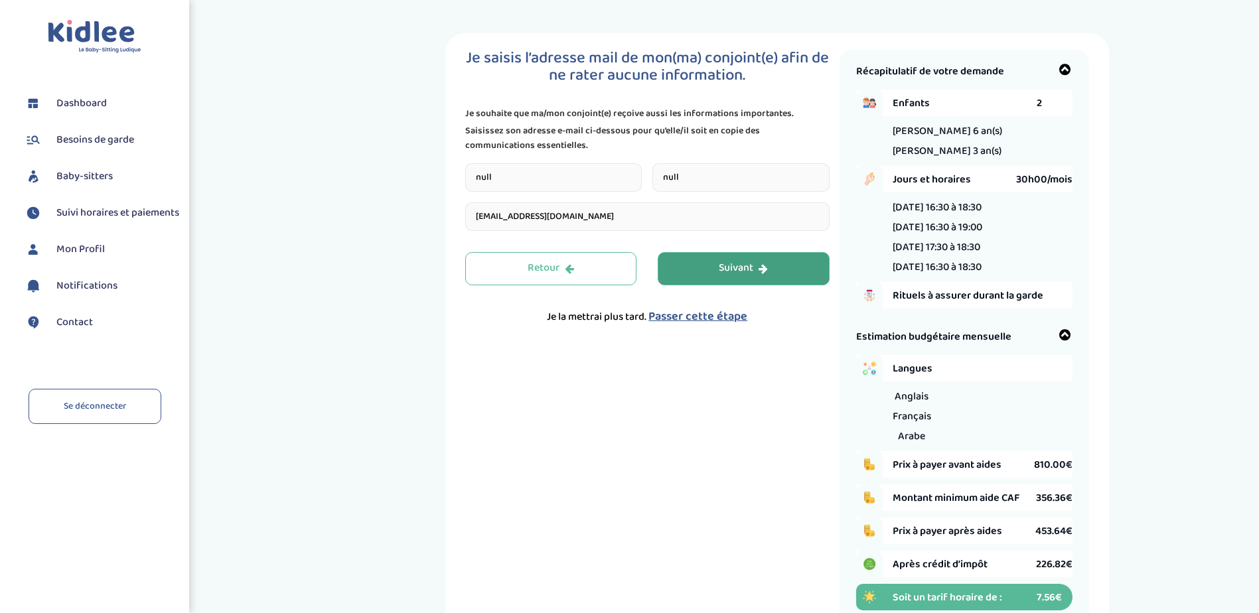
click at [590, 164] on input "null" at bounding box center [553, 177] width 177 height 29
type input "Stasa"
click at [668, 176] on input "null" at bounding box center [740, 177] width 177 height 29
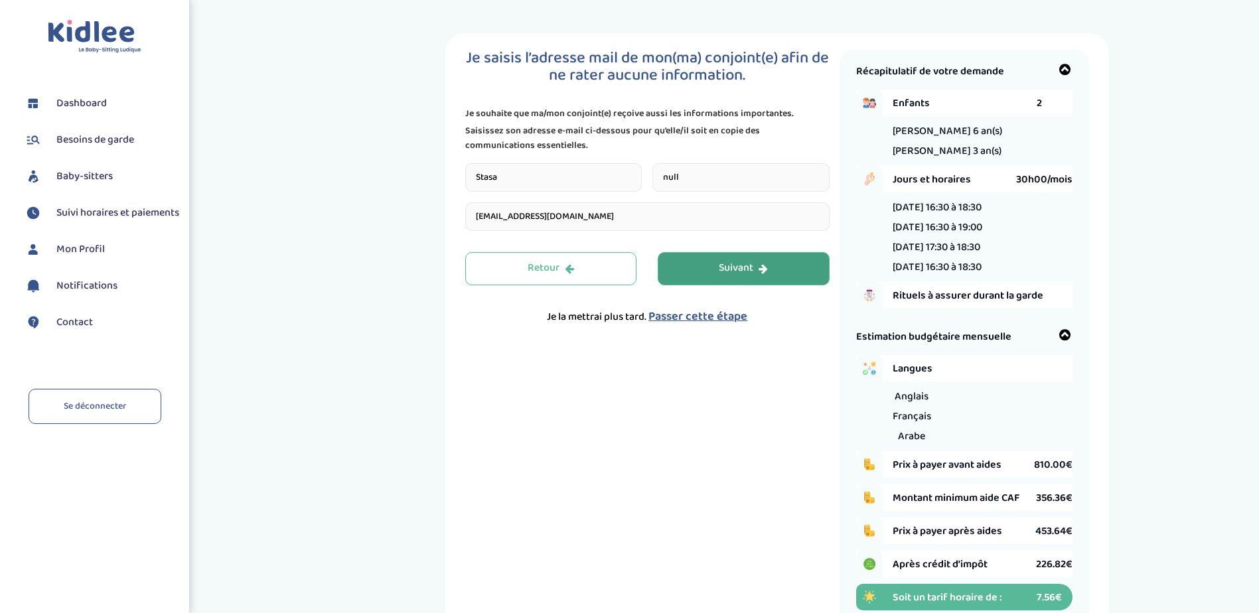
click at [668, 176] on input "null" at bounding box center [740, 177] width 177 height 29
type input "El Bolbol"
click at [696, 263] on button "Suivant" at bounding box center [744, 268] width 172 height 33
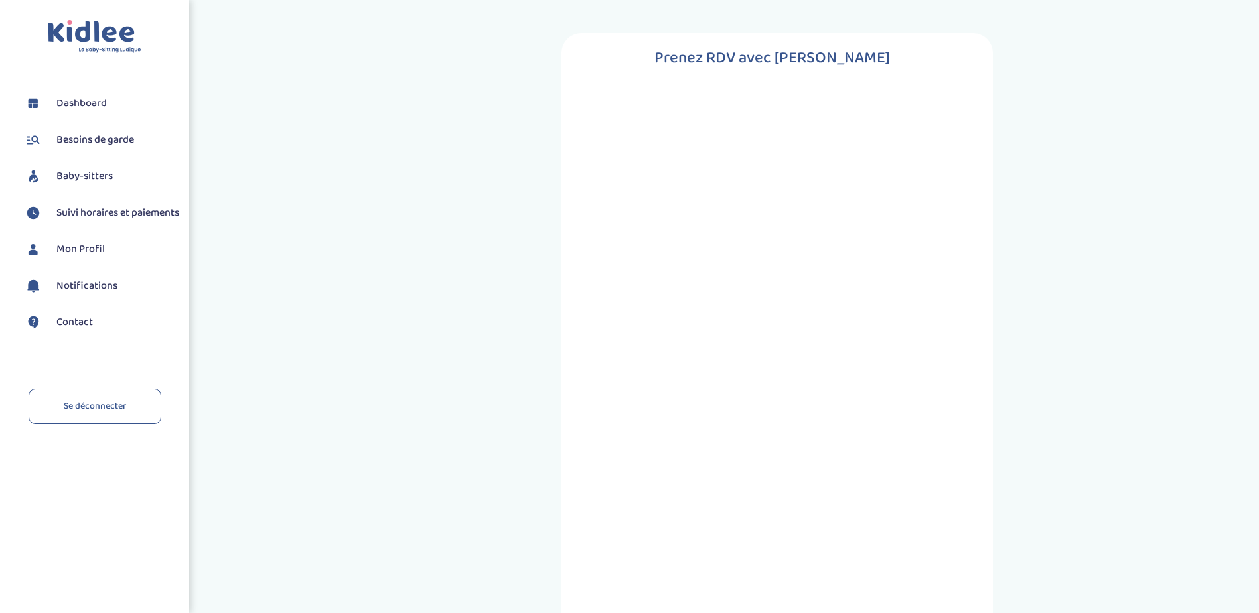
drag, startPoint x: 92, startPoint y: 326, endPoint x: 79, endPoint y: 332, distance: 14.0
click at [92, 326] on span "Contact" at bounding box center [74, 323] width 37 height 16
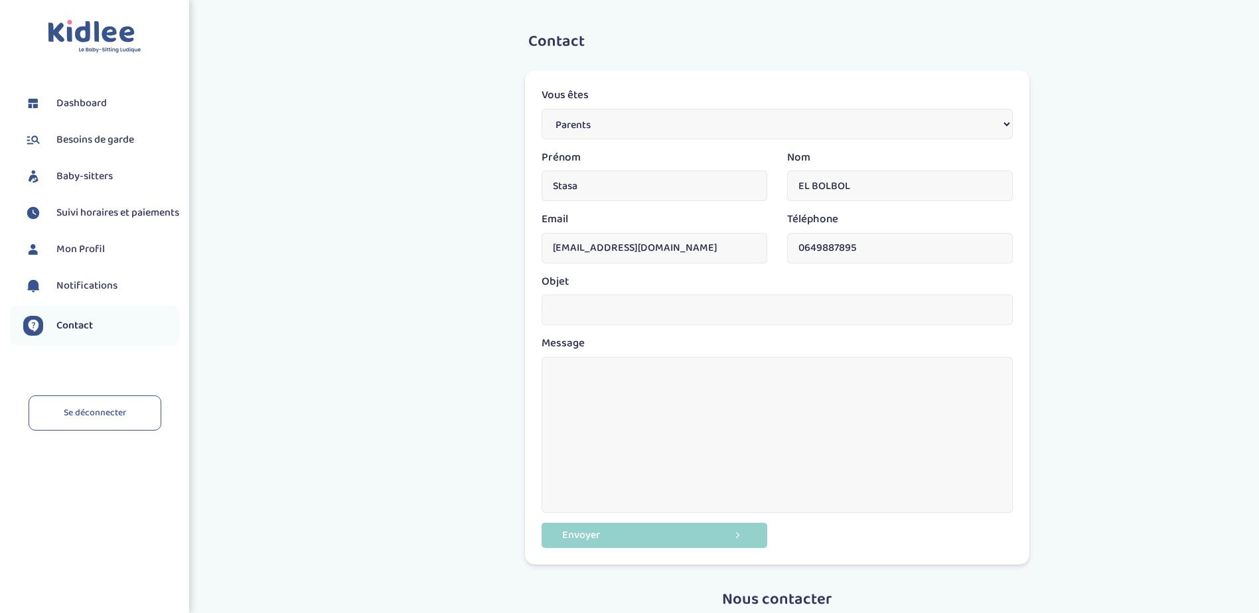
click at [92, 141] on span "Besoins de garde" at bounding box center [95, 140] width 78 height 16
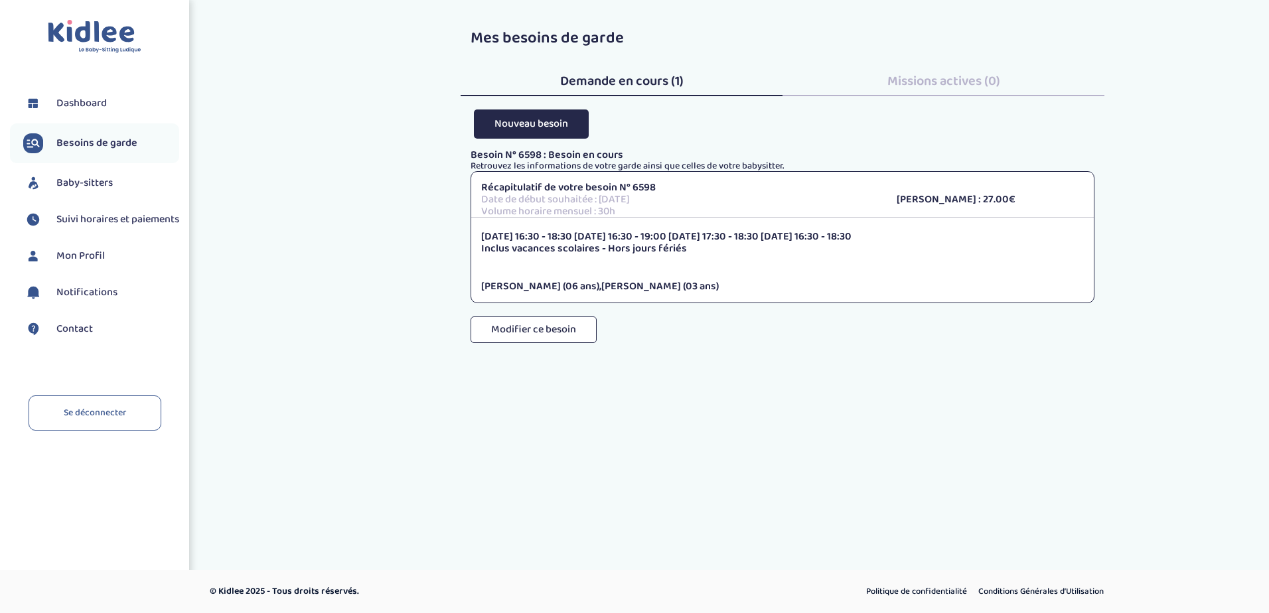
drag, startPoint x: 667, startPoint y: 234, endPoint x: 729, endPoint y: 248, distance: 63.1
click at [729, 248] on div "[DATE] 16:30 - 18:30 [DATE] 16:30 - 19:00 [DATE] 17:30 - 18:30 [DATE] 16:30 - 1…" at bounding box center [782, 262] width 623 height 62
drag, startPoint x: 729, startPoint y: 248, endPoint x: 676, endPoint y: 252, distance: 52.6
click at [682, 252] on p "Inclus vacances scolaires - Hors jours fériés" at bounding box center [782, 249] width 603 height 12
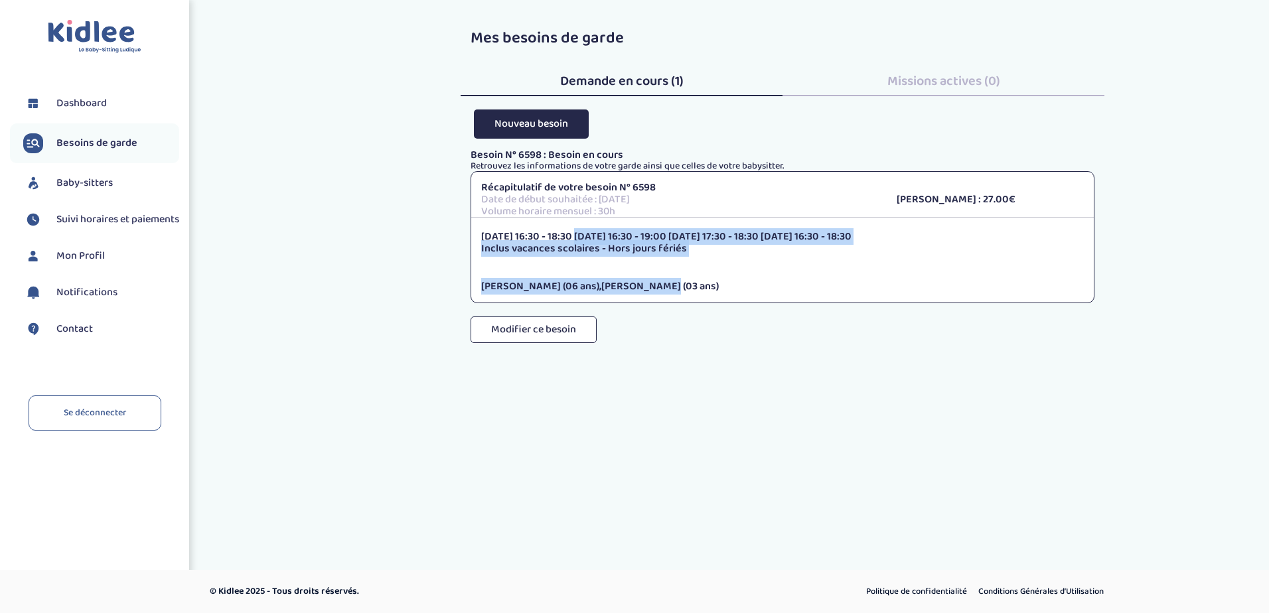
drag, startPoint x: 495, startPoint y: 234, endPoint x: 680, endPoint y: 258, distance: 187.4
click at [680, 258] on div "Lundi 16:30 - 18:30 Mardi 16:30 - 19:00 Mercredi 17:30 - 18:30 Jeudi 16:30 - 18…" at bounding box center [782, 262] width 623 height 62
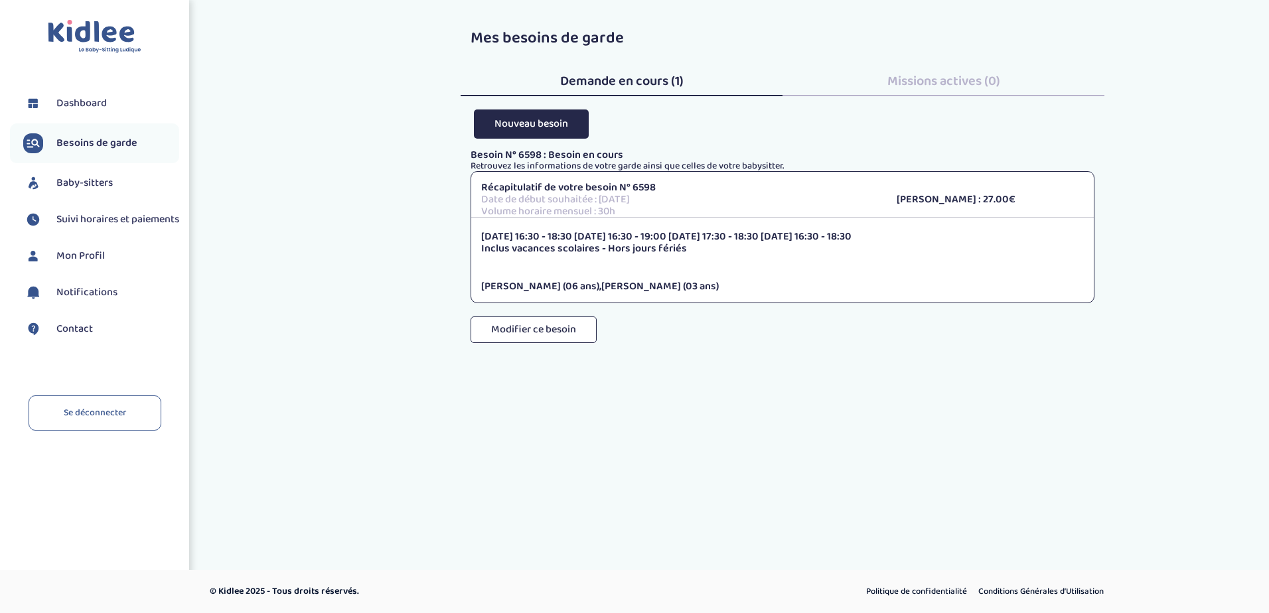
click at [421, 187] on div "Mes besoins de garde Demande en cours (1) Missions actives (0) Nouveau besoin B…" at bounding box center [783, 191] width 972 height 343
click at [100, 183] on span "Baby-sitters" at bounding box center [84, 183] width 56 height 16
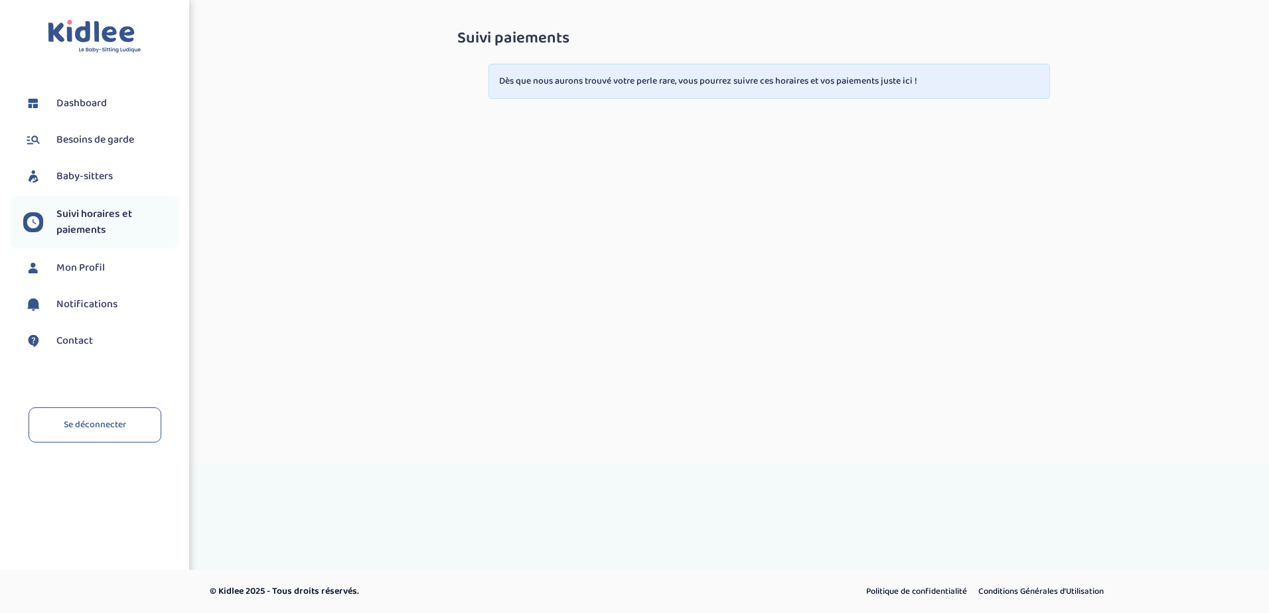
click at [90, 266] on span "Mon Profil" at bounding box center [80, 268] width 48 height 16
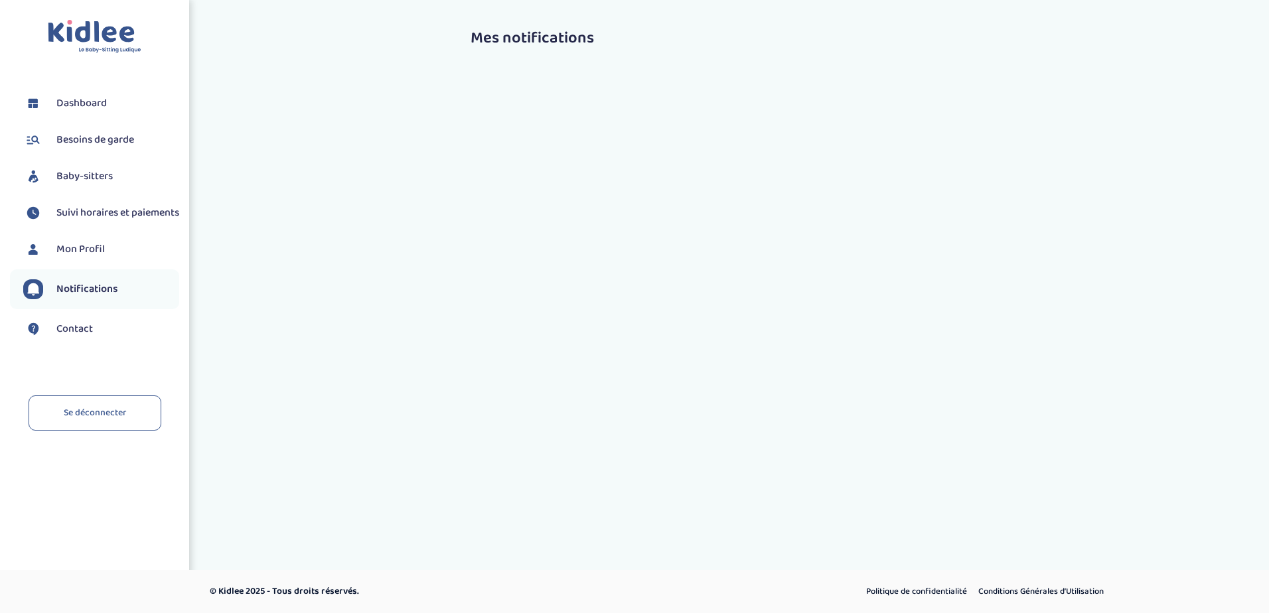
click at [88, 337] on span "Contact" at bounding box center [74, 329] width 37 height 16
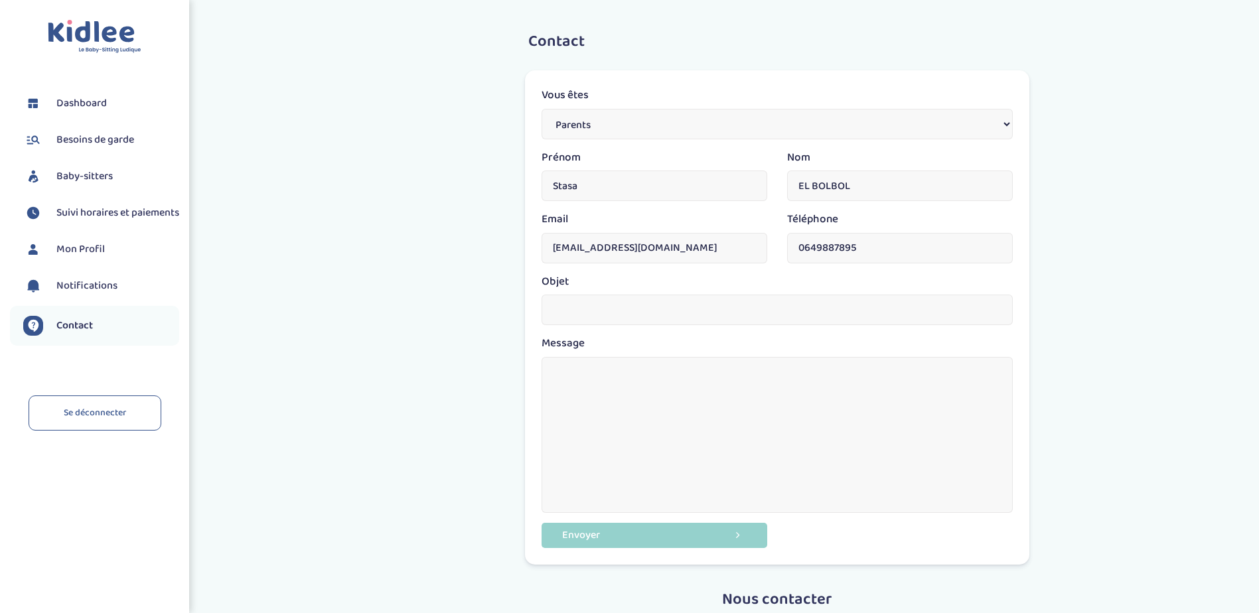
click at [645, 419] on textarea at bounding box center [777, 435] width 471 height 156
